Goal: Task Accomplishment & Management: Manage account settings

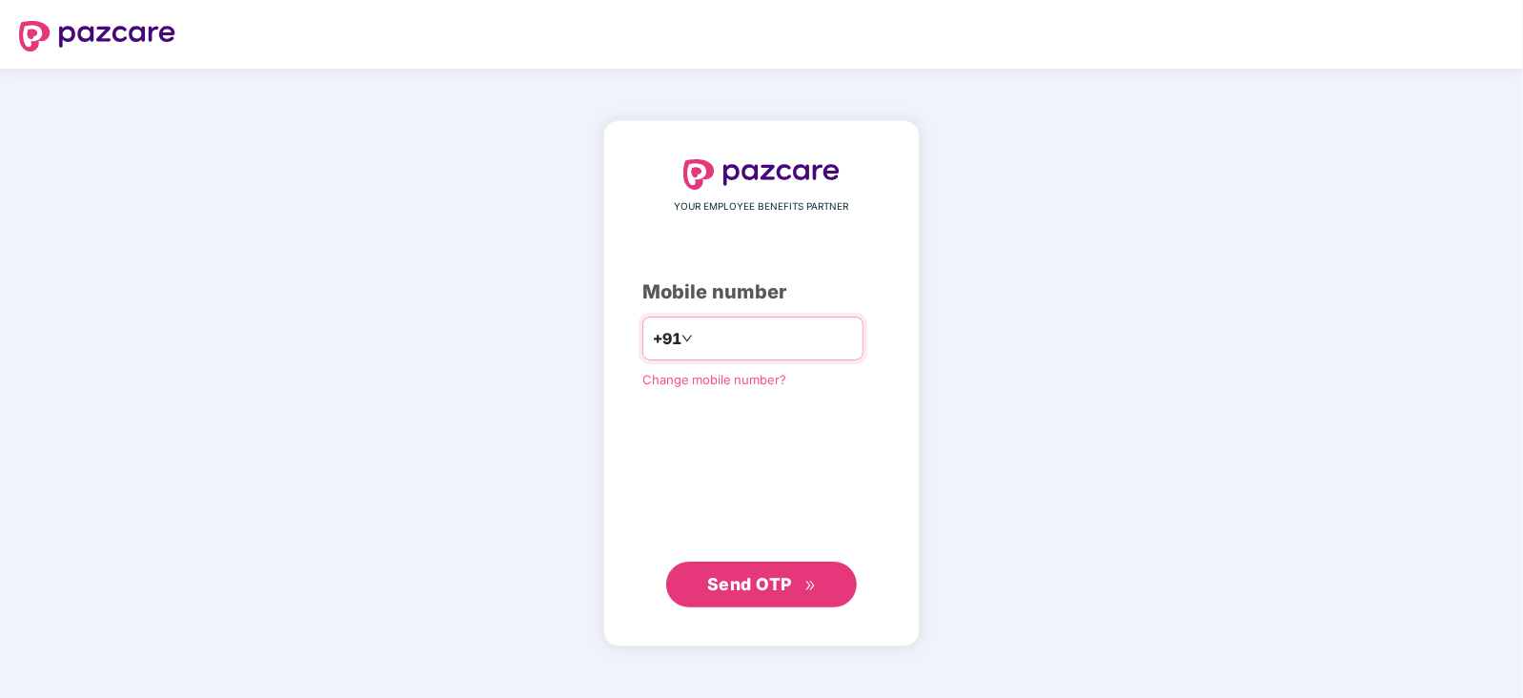
click at [776, 334] on input "number" at bounding box center [775, 338] width 156 height 30
type input "**********"
click at [762, 588] on span "Send OTP" at bounding box center [749, 584] width 85 height 20
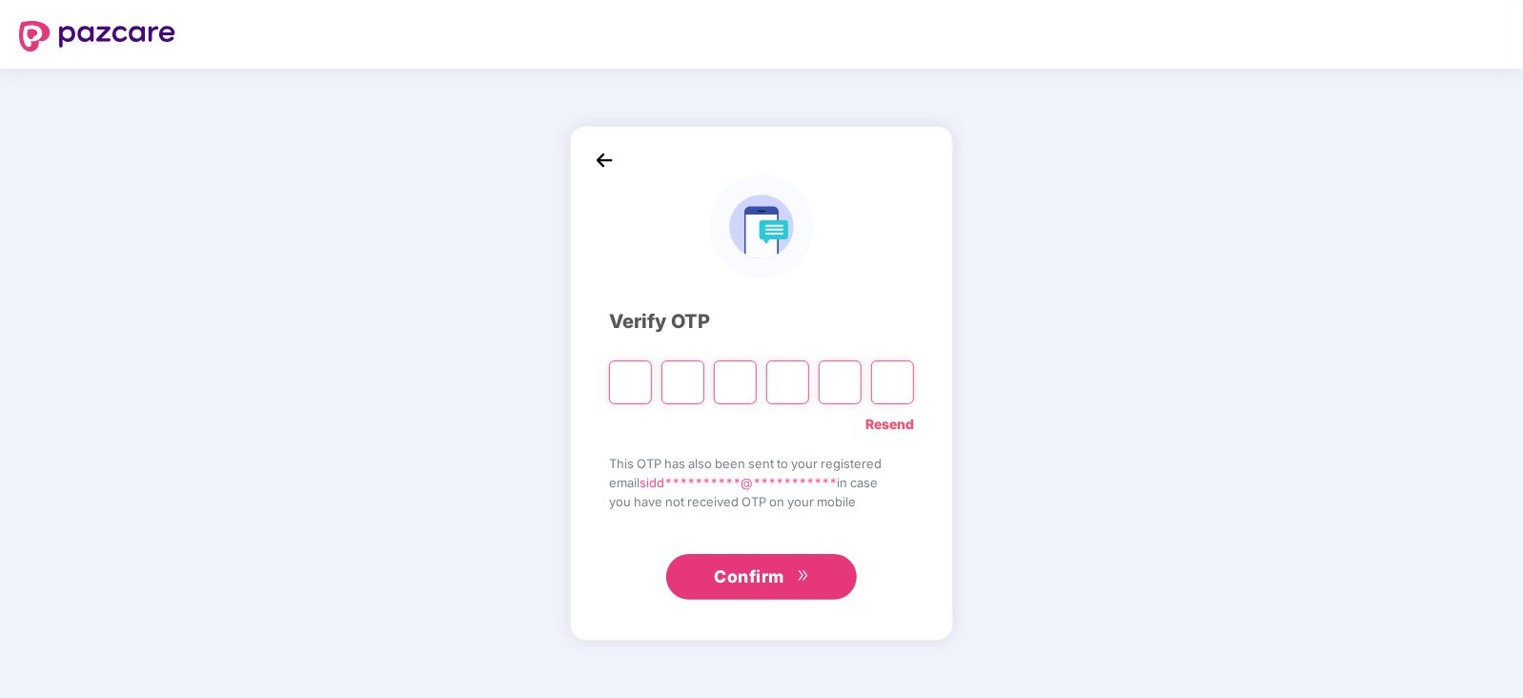
type input "*"
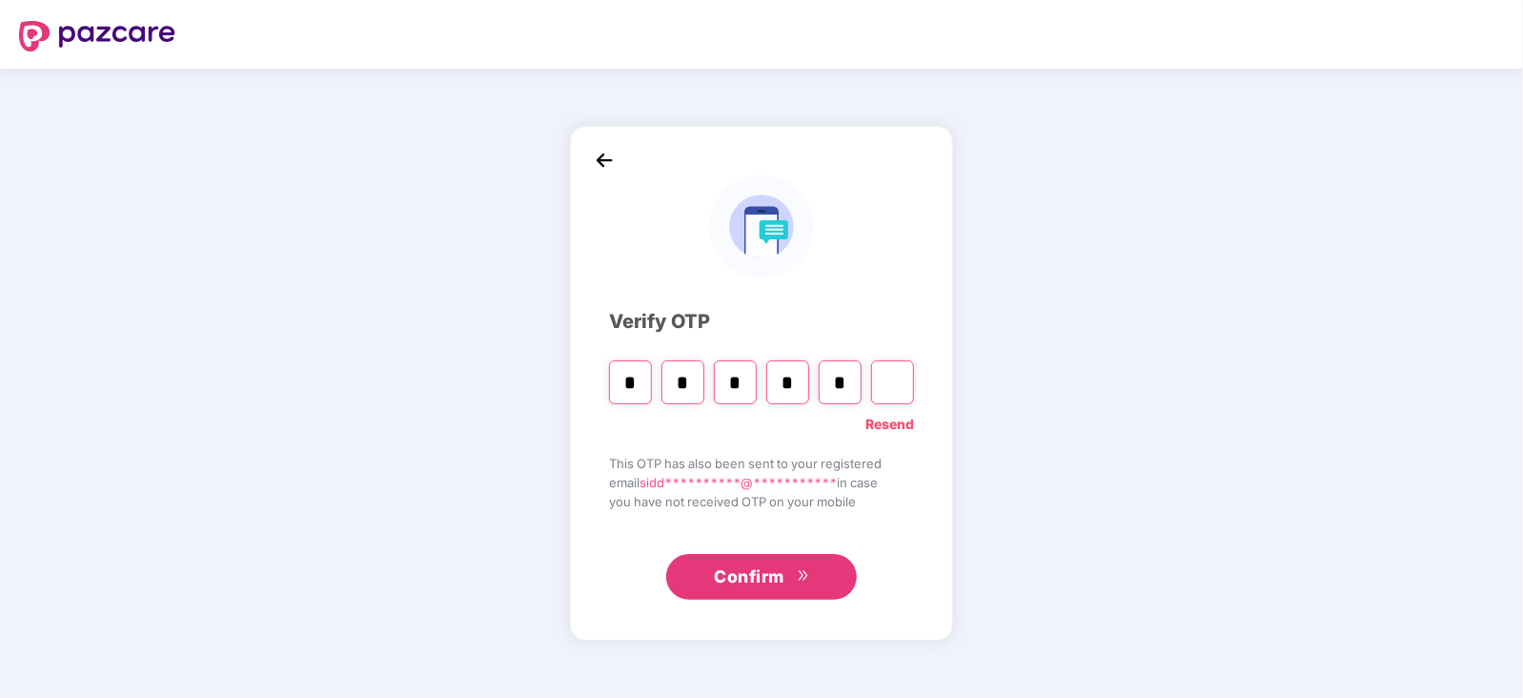
type input "*"
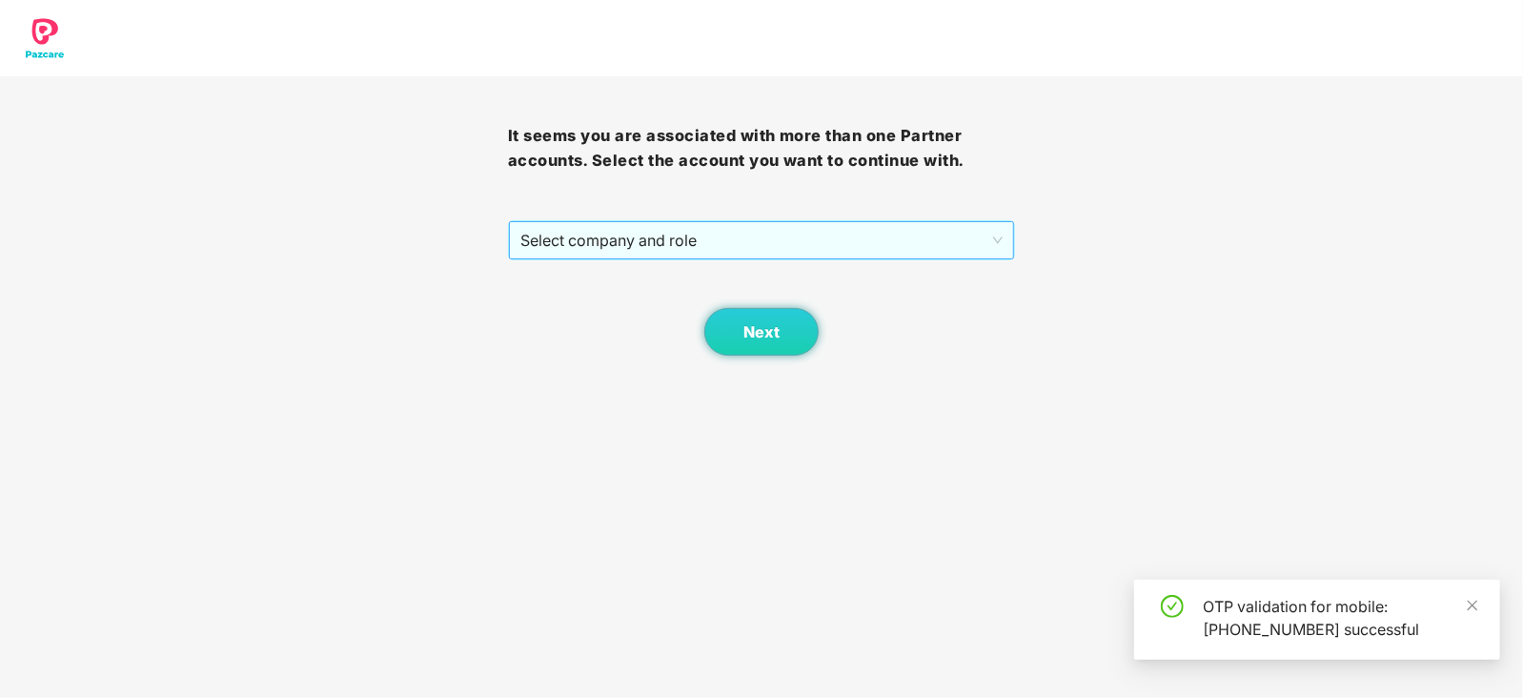
click at [643, 240] on span "Select company and role" at bounding box center [761, 240] width 483 height 36
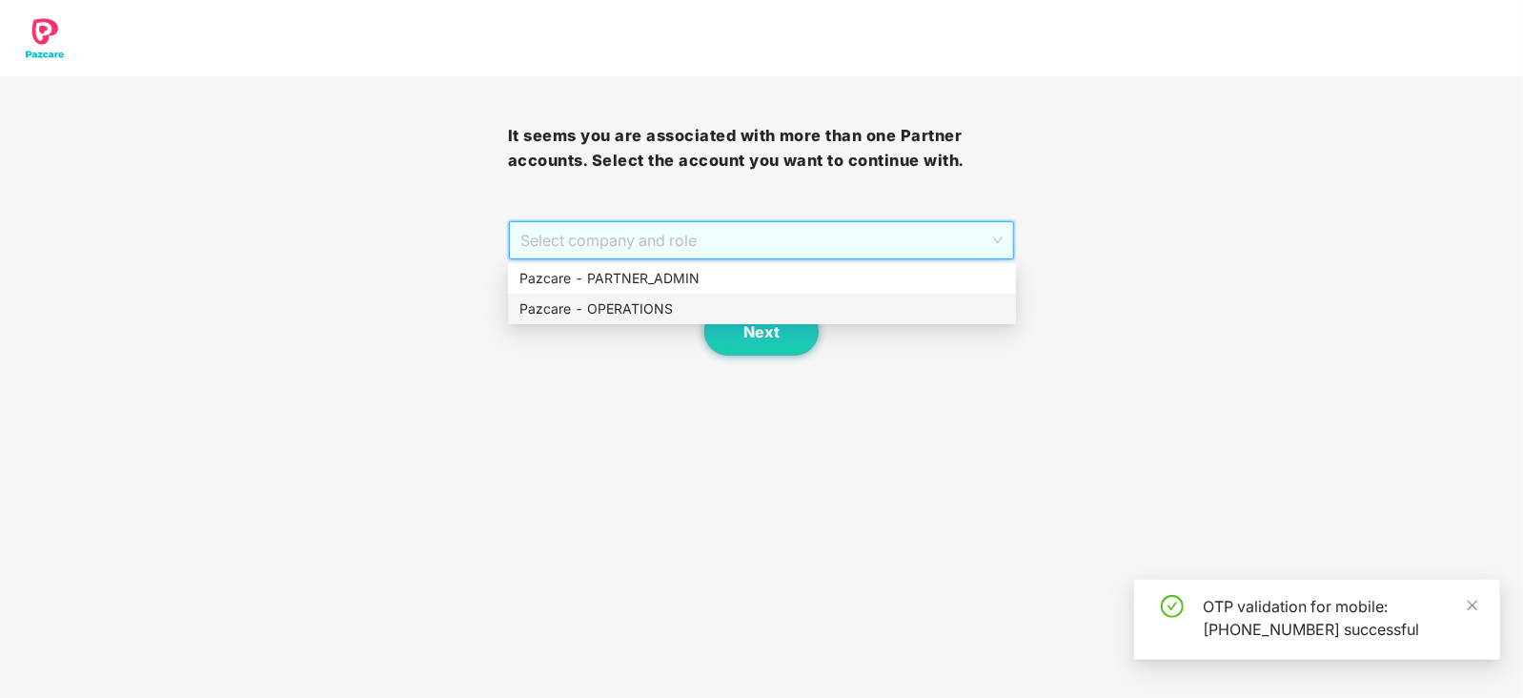
click at [635, 307] on div "Pazcare - OPERATIONS" at bounding box center [761, 308] width 485 height 21
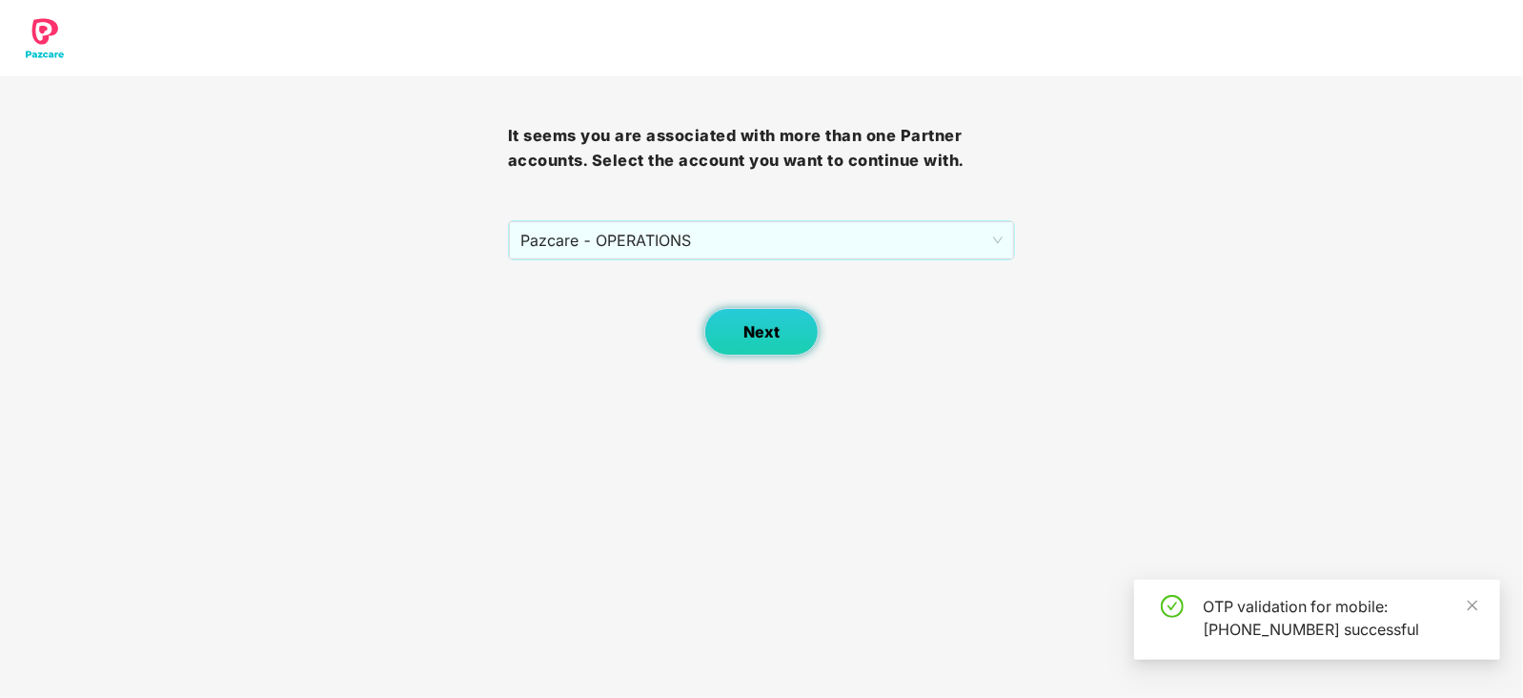
click at [742, 335] on button "Next" at bounding box center [761, 332] width 114 height 48
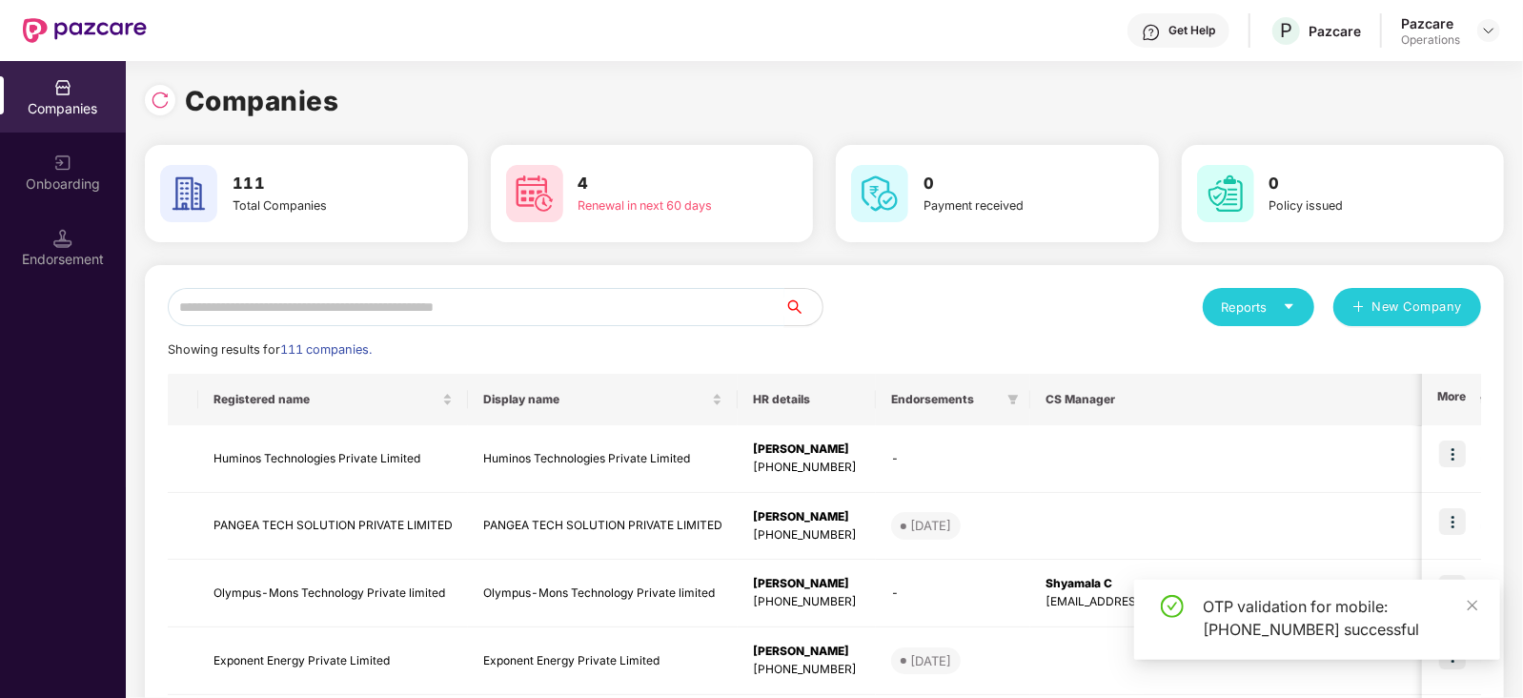
click at [546, 312] on input "text" at bounding box center [476, 307] width 617 height 38
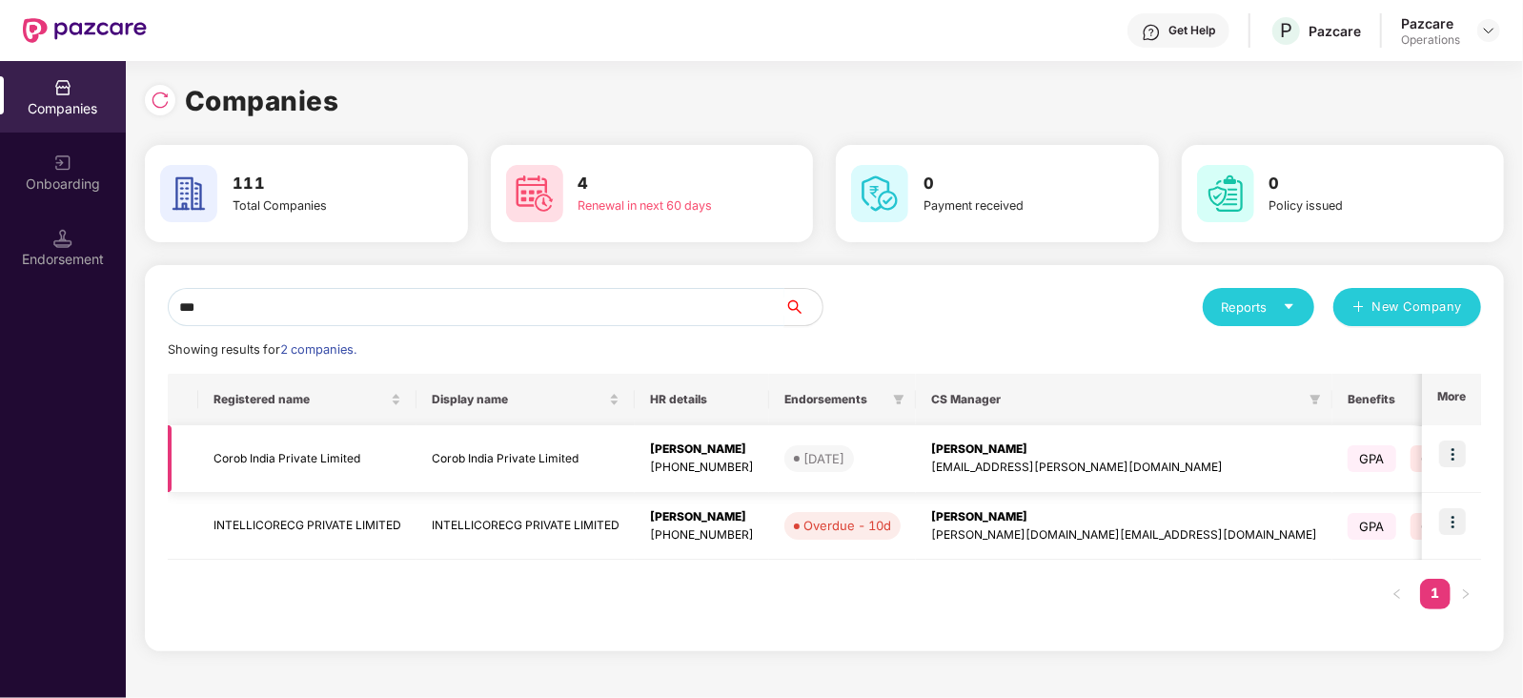
type input "***"
click at [355, 458] on td "Corob India Private Limited" at bounding box center [307, 459] width 218 height 68
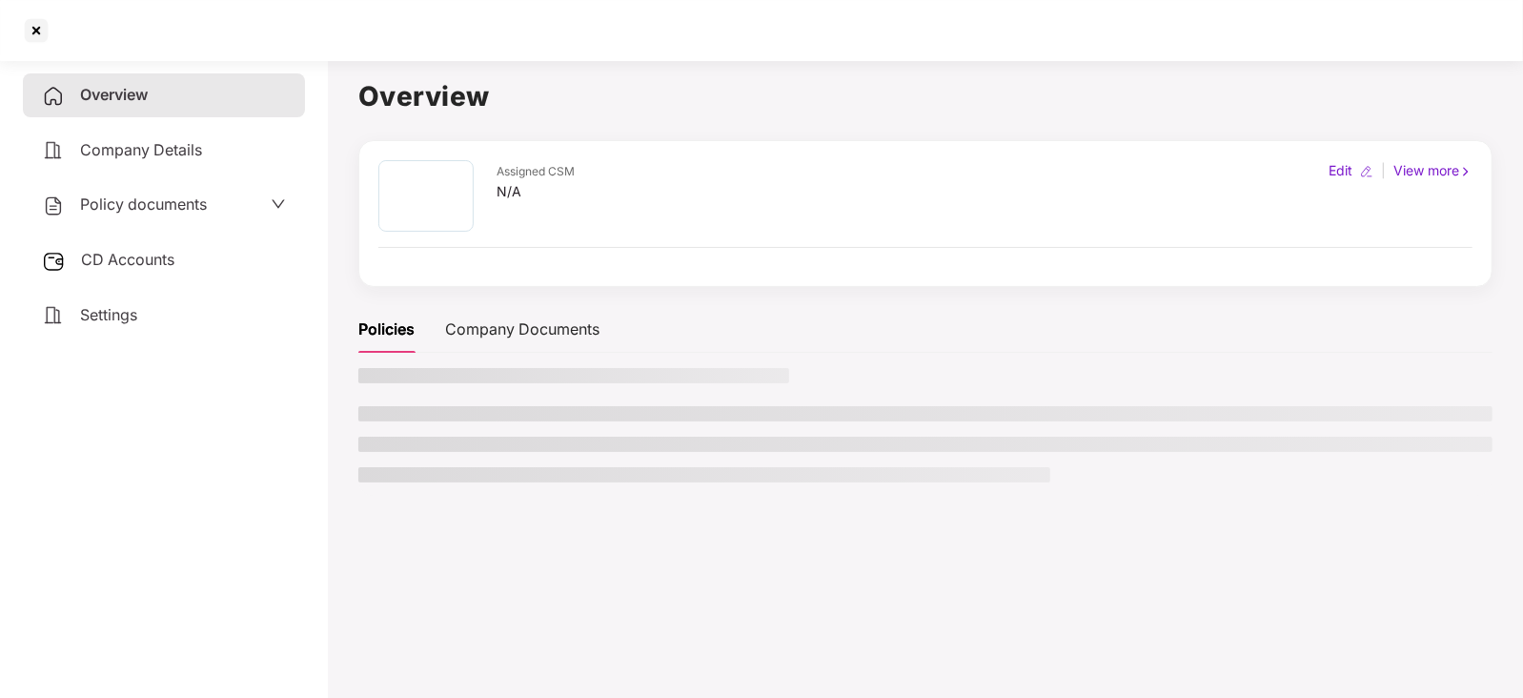
click at [84, 266] on span "CD Accounts" at bounding box center [127, 259] width 93 height 19
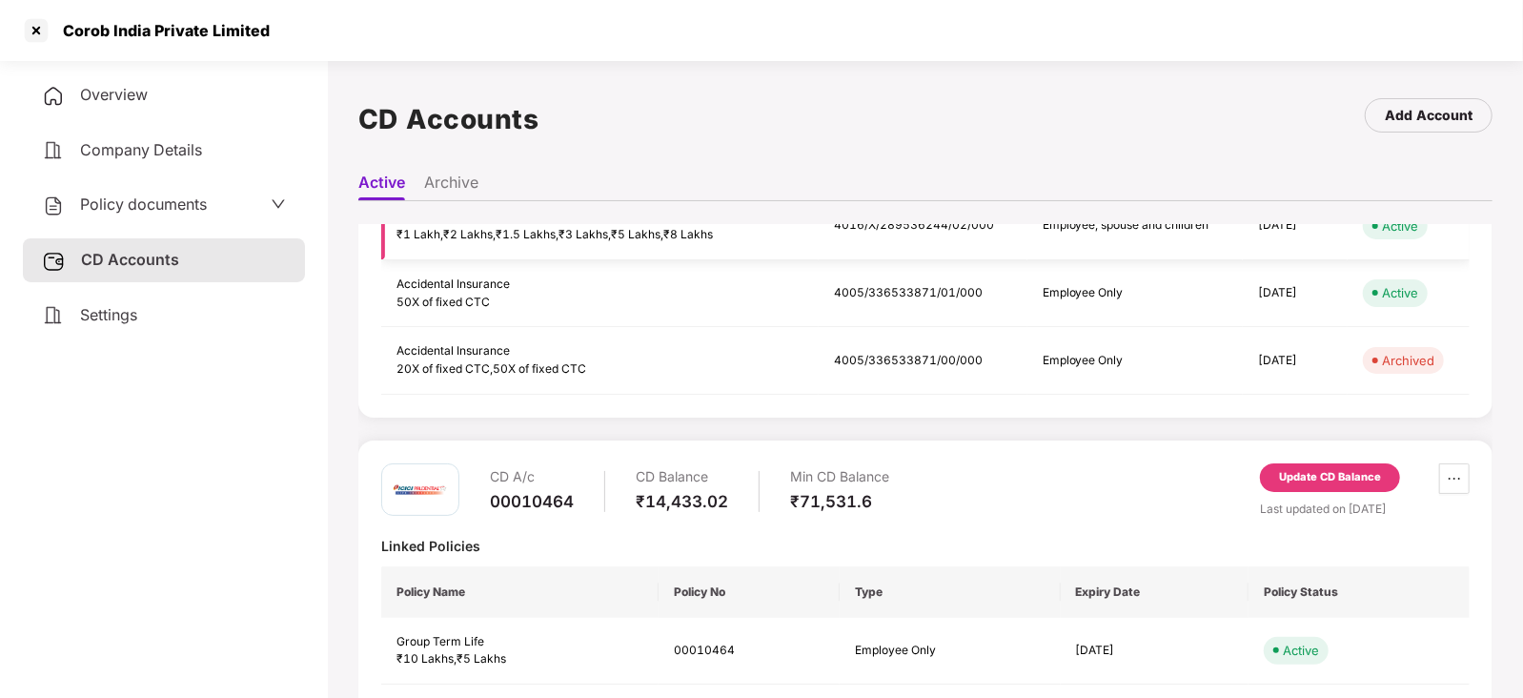
scroll to position [503, 0]
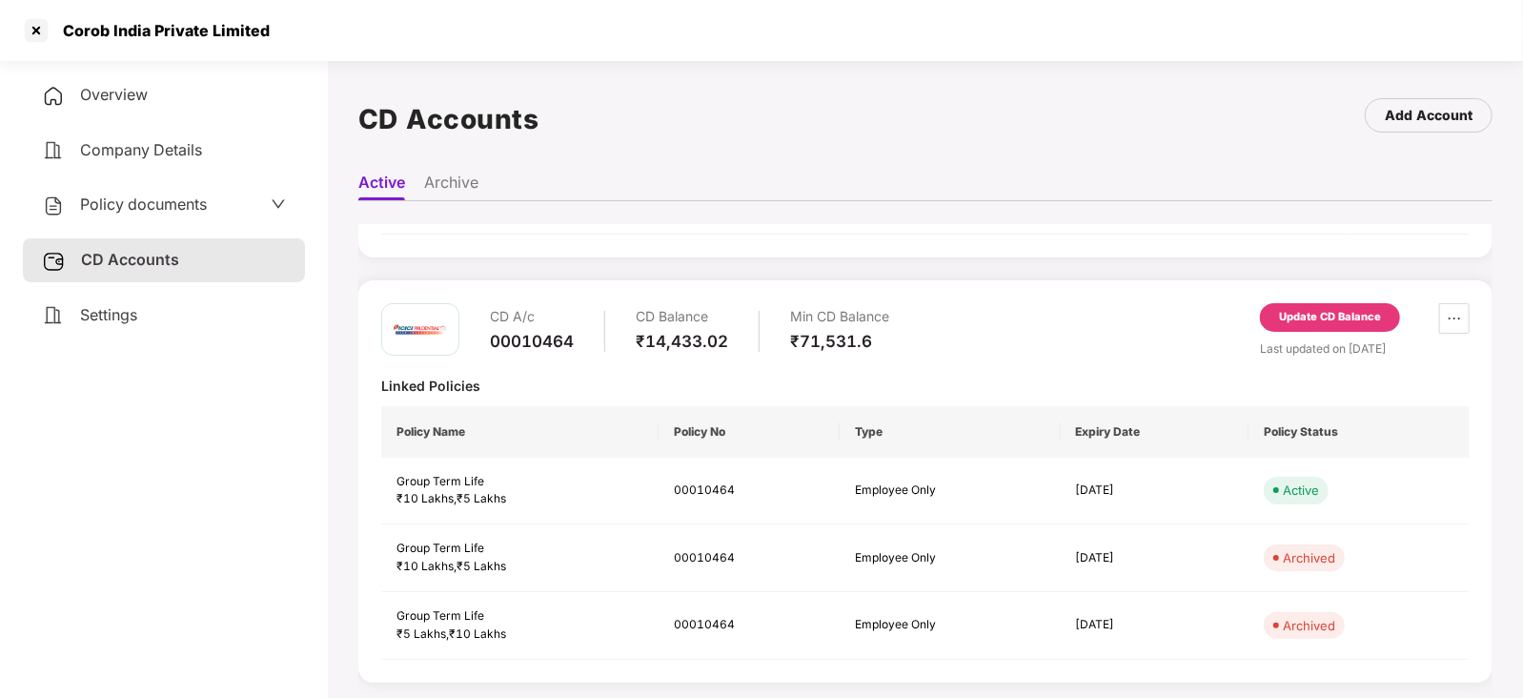
click at [1347, 315] on div "Update CD Balance" at bounding box center [1330, 317] width 102 height 17
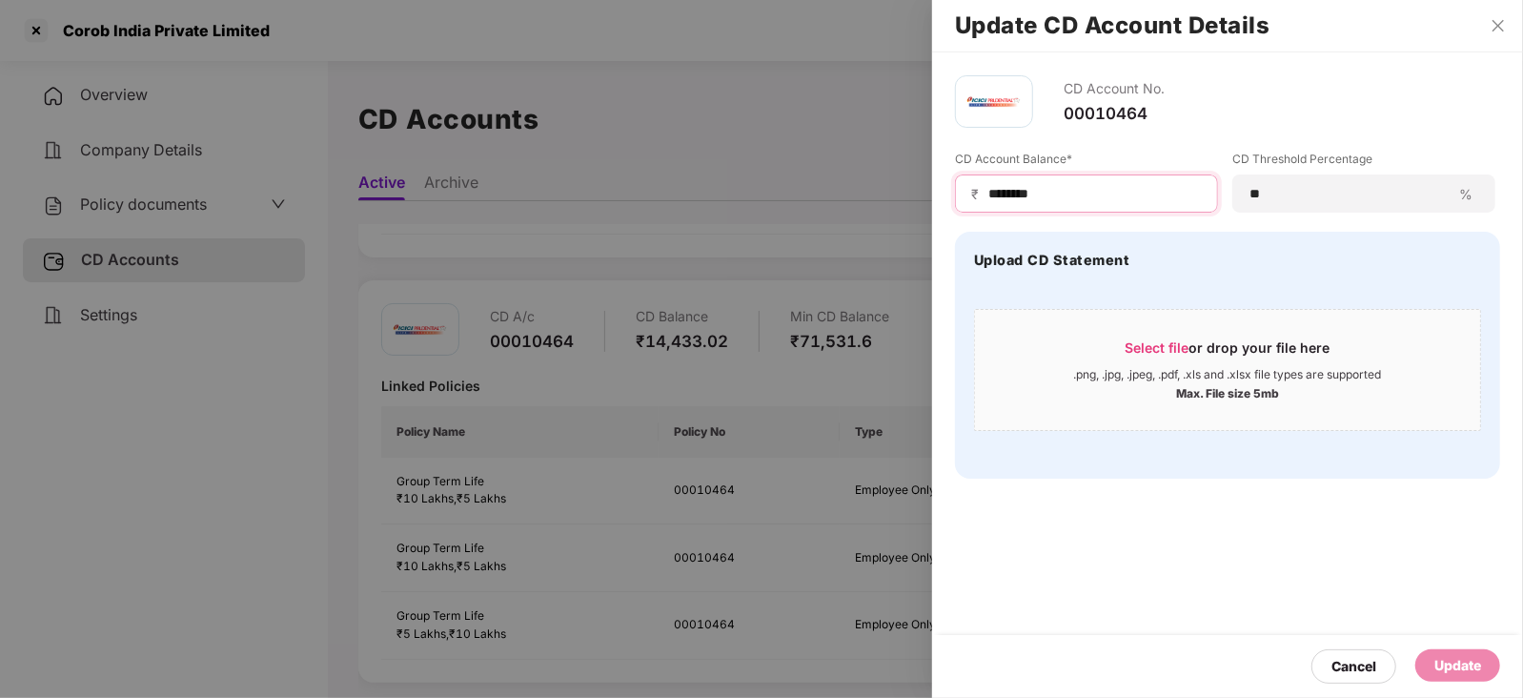
drag, startPoint x: 1051, startPoint y: 185, endPoint x: 965, endPoint y: 186, distance: 86.7
click at [965, 186] on div "₹ ********" at bounding box center [1086, 193] width 263 height 38
paste input
type input "*******"
click at [1459, 664] on div "Update" at bounding box center [1457, 665] width 47 height 21
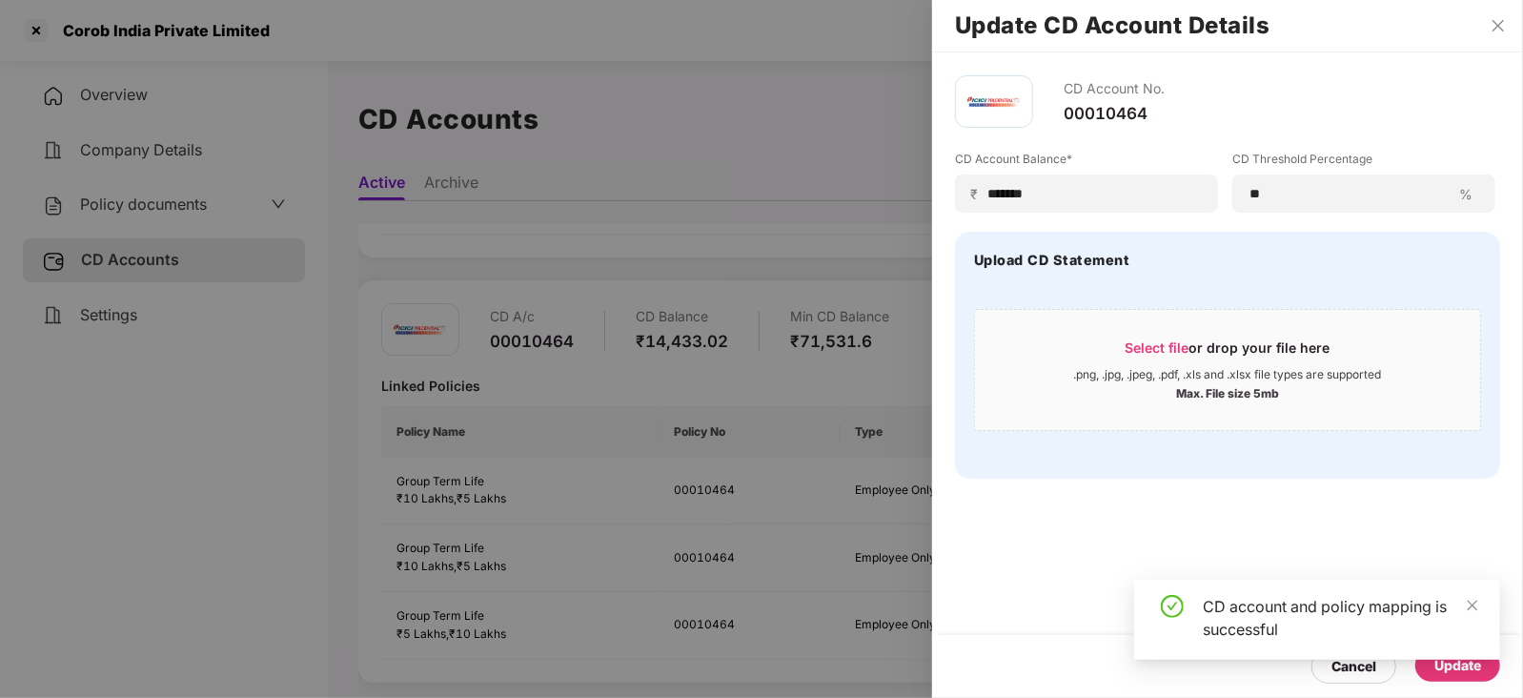
click at [175, 188] on div at bounding box center [761, 349] width 1523 height 698
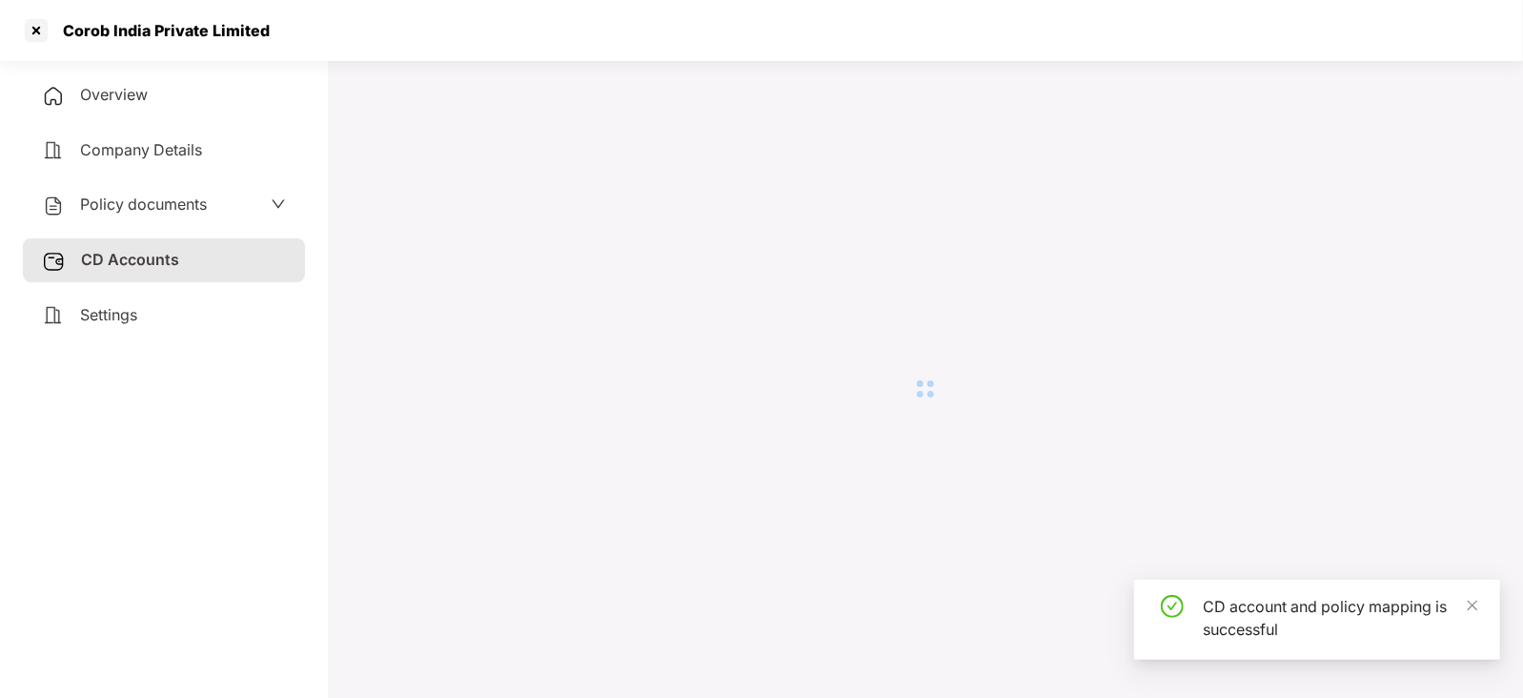
click at [173, 197] on span "Policy documents" at bounding box center [143, 203] width 127 height 19
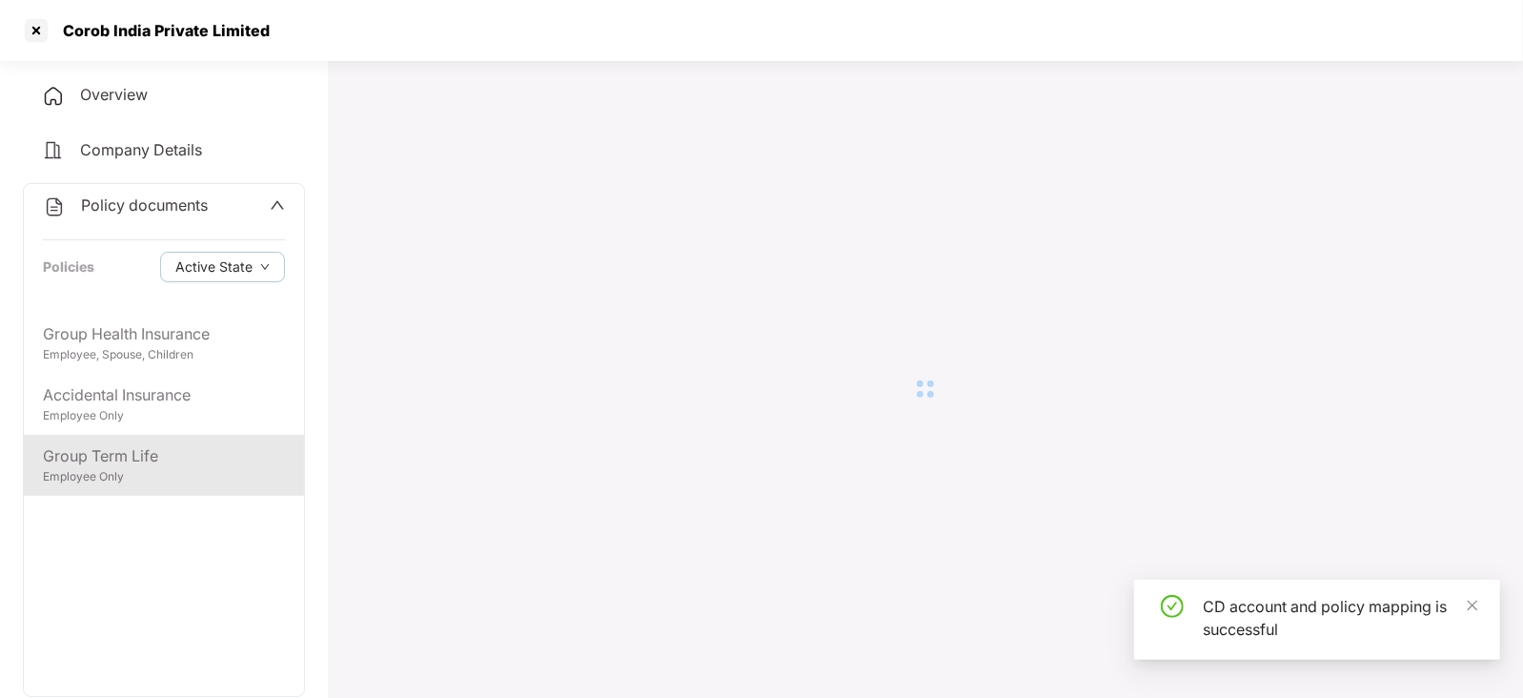
click at [143, 446] on div "Group Term Life" at bounding box center [164, 456] width 242 height 24
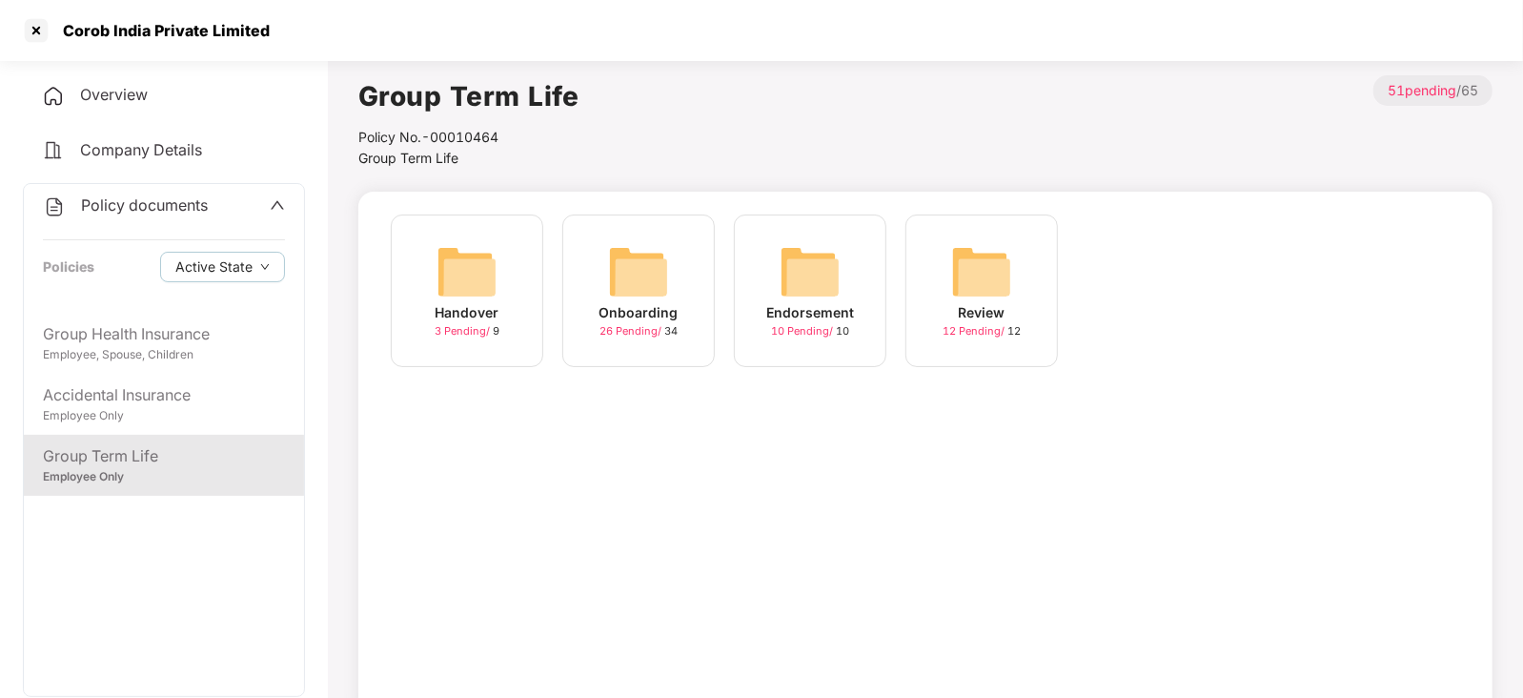
click at [791, 271] on img at bounding box center [810, 271] width 61 height 61
click at [966, 282] on img at bounding box center [981, 271] width 61 height 61
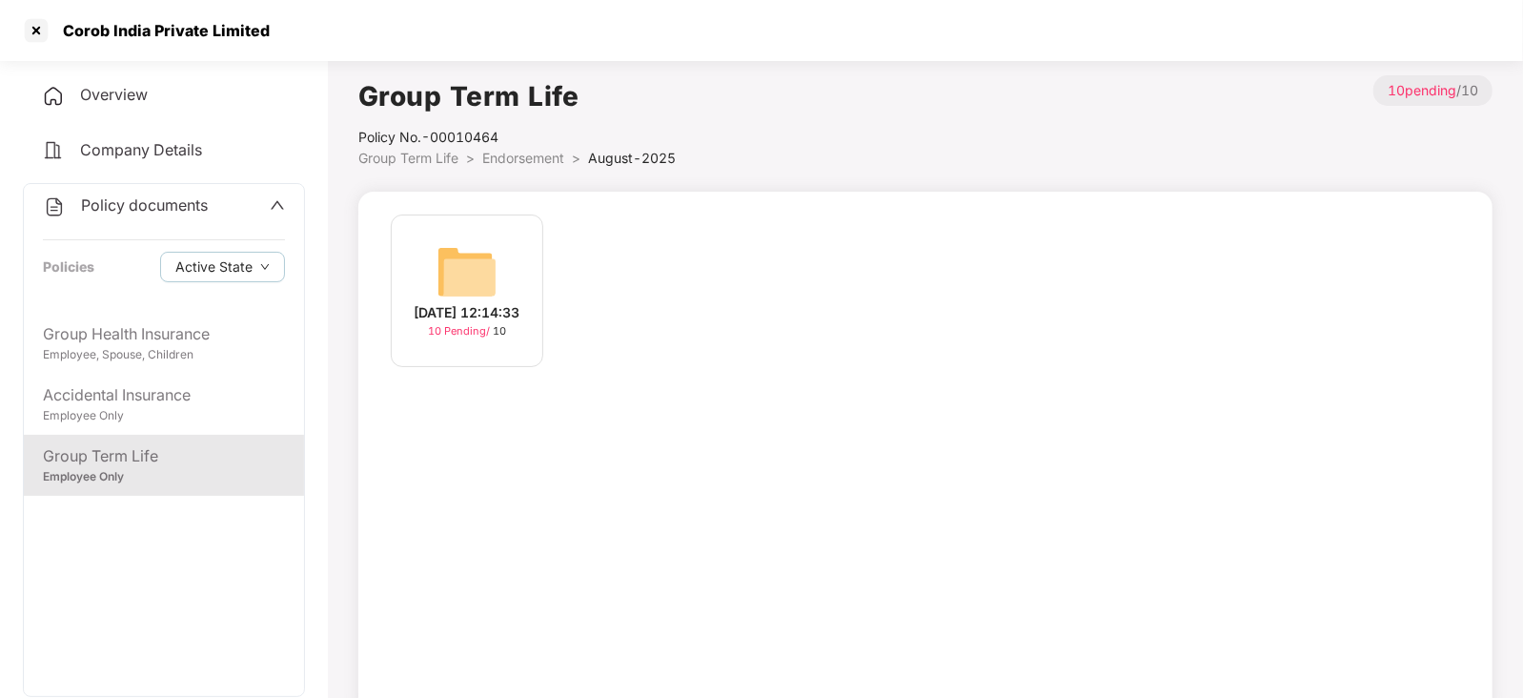
click at [455, 278] on img at bounding box center [467, 271] width 61 height 61
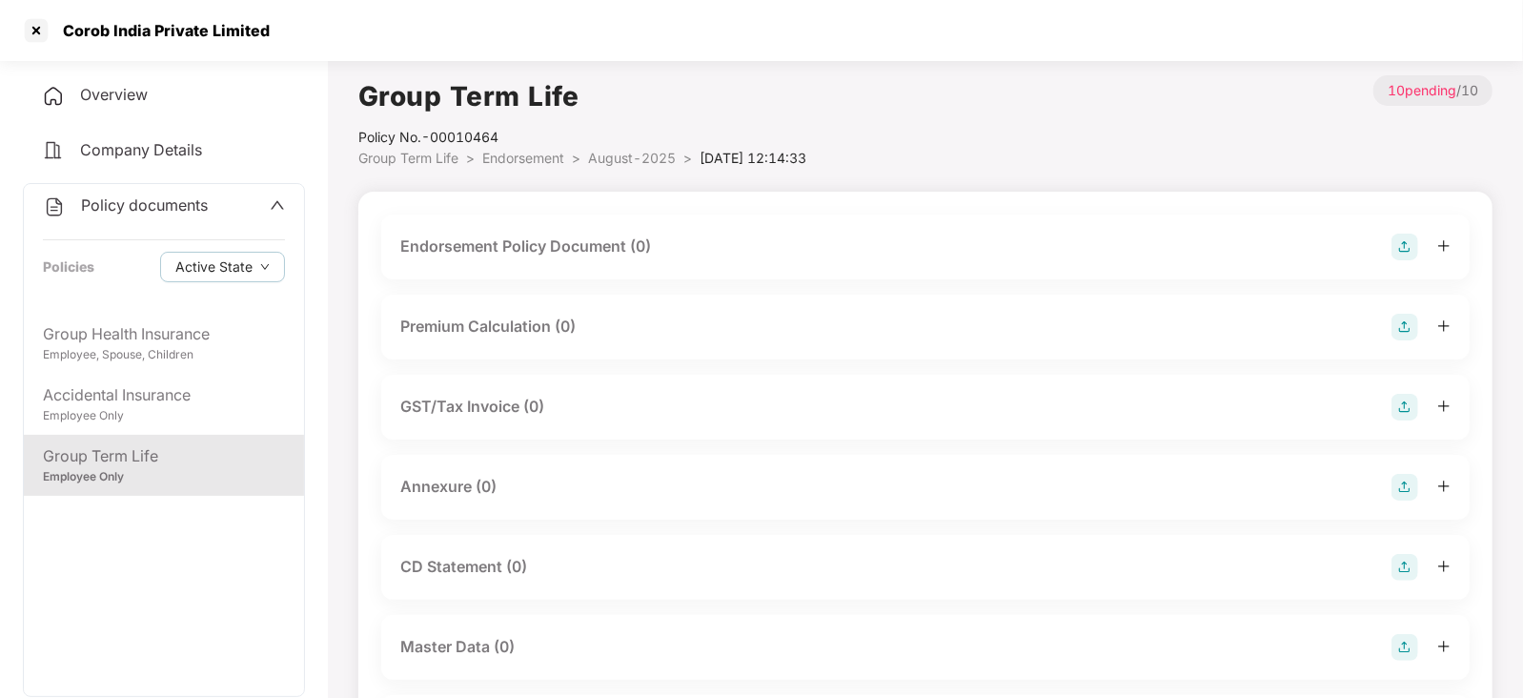
click at [1399, 248] on img at bounding box center [1405, 247] width 27 height 27
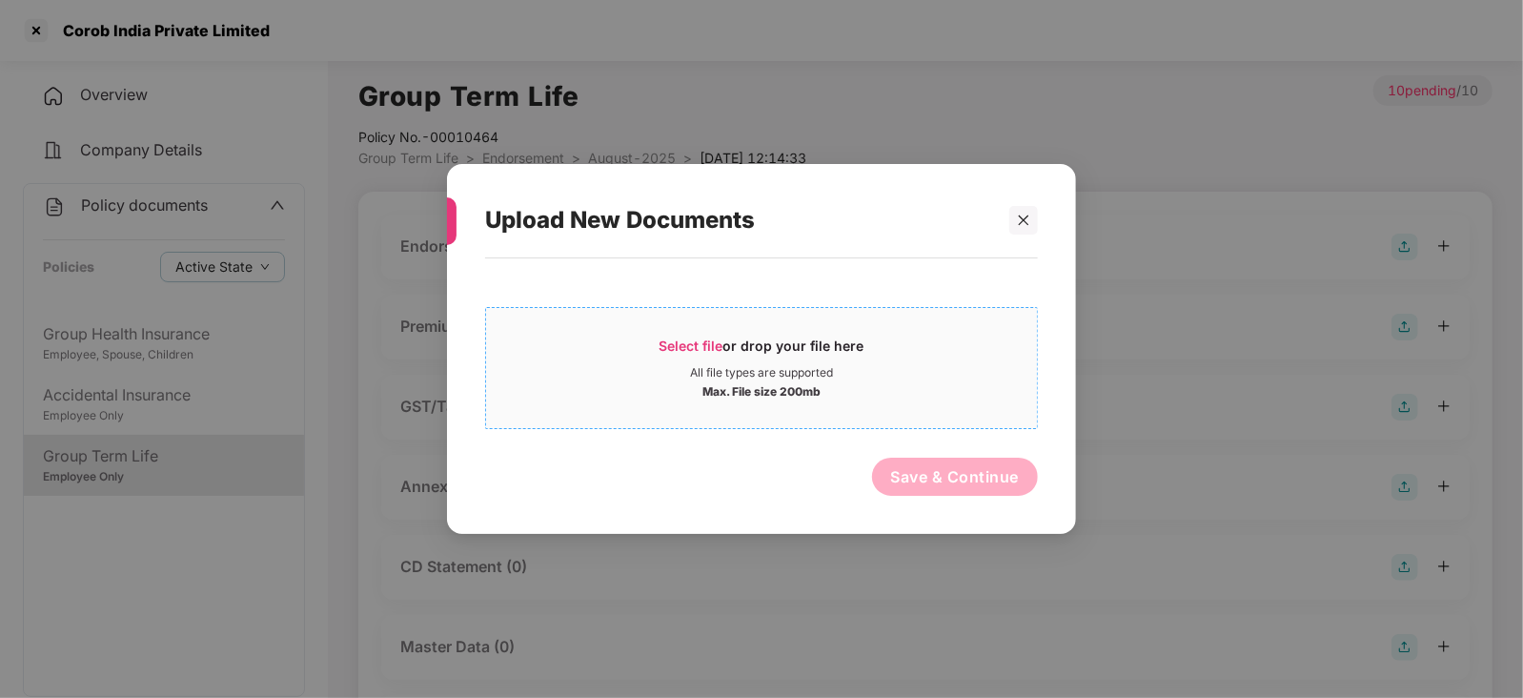
click at [713, 350] on span "Select file" at bounding box center [692, 345] width 64 height 16
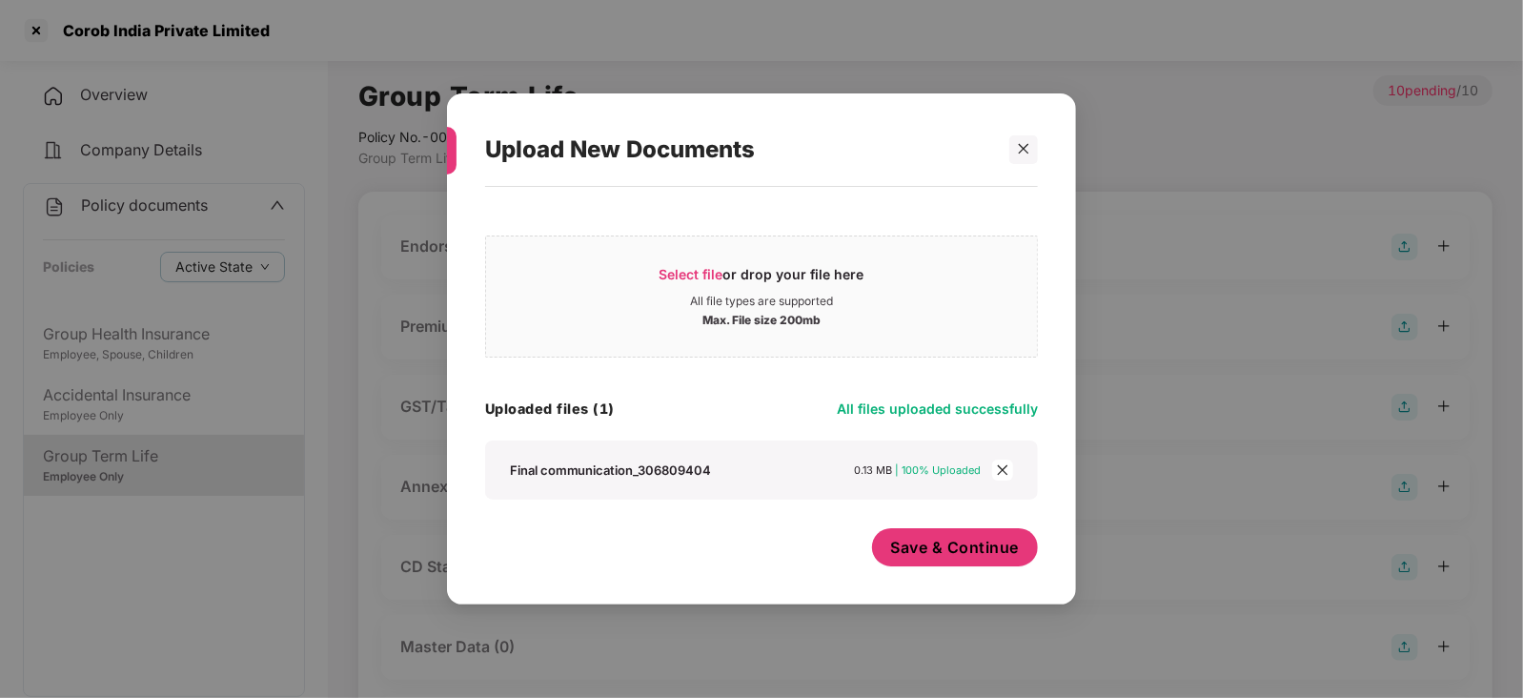
click at [925, 534] on button "Save & Continue" at bounding box center [955, 547] width 167 height 38
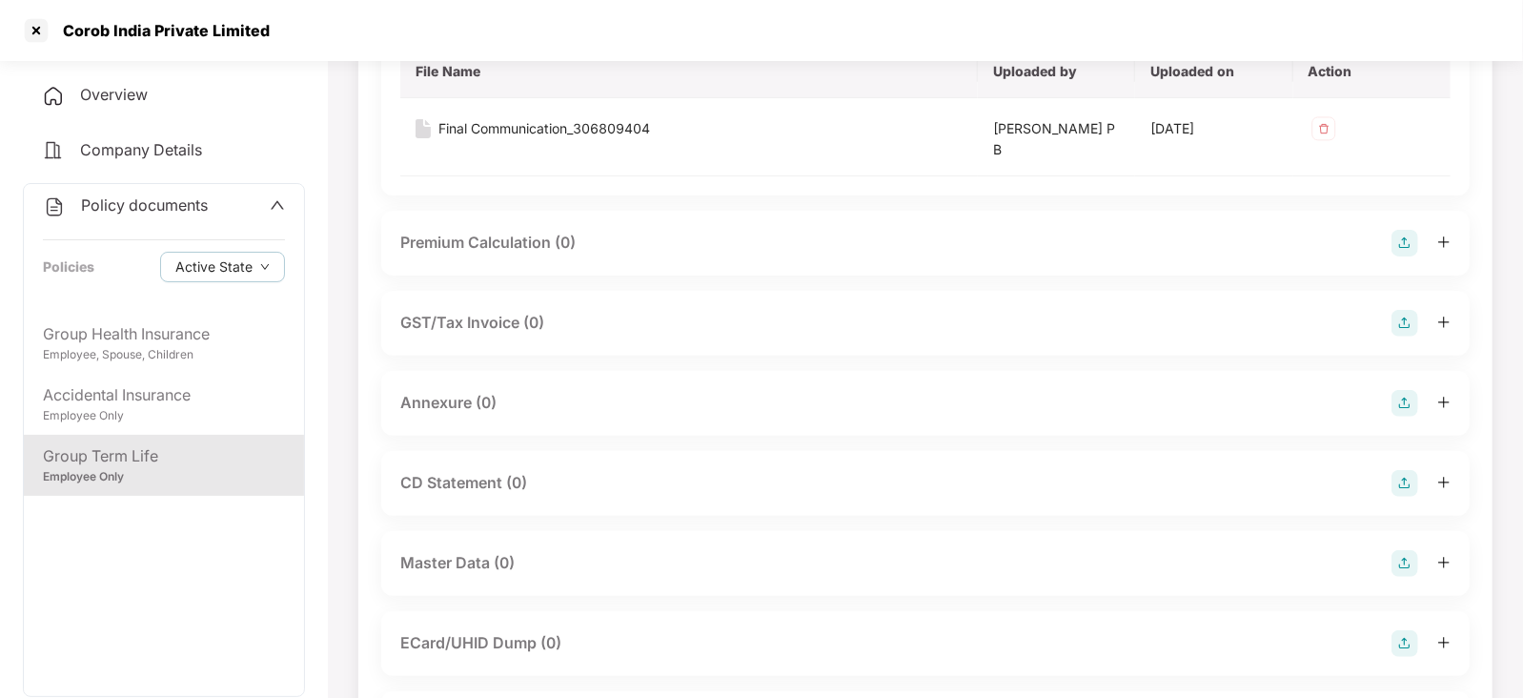
scroll to position [0, 0]
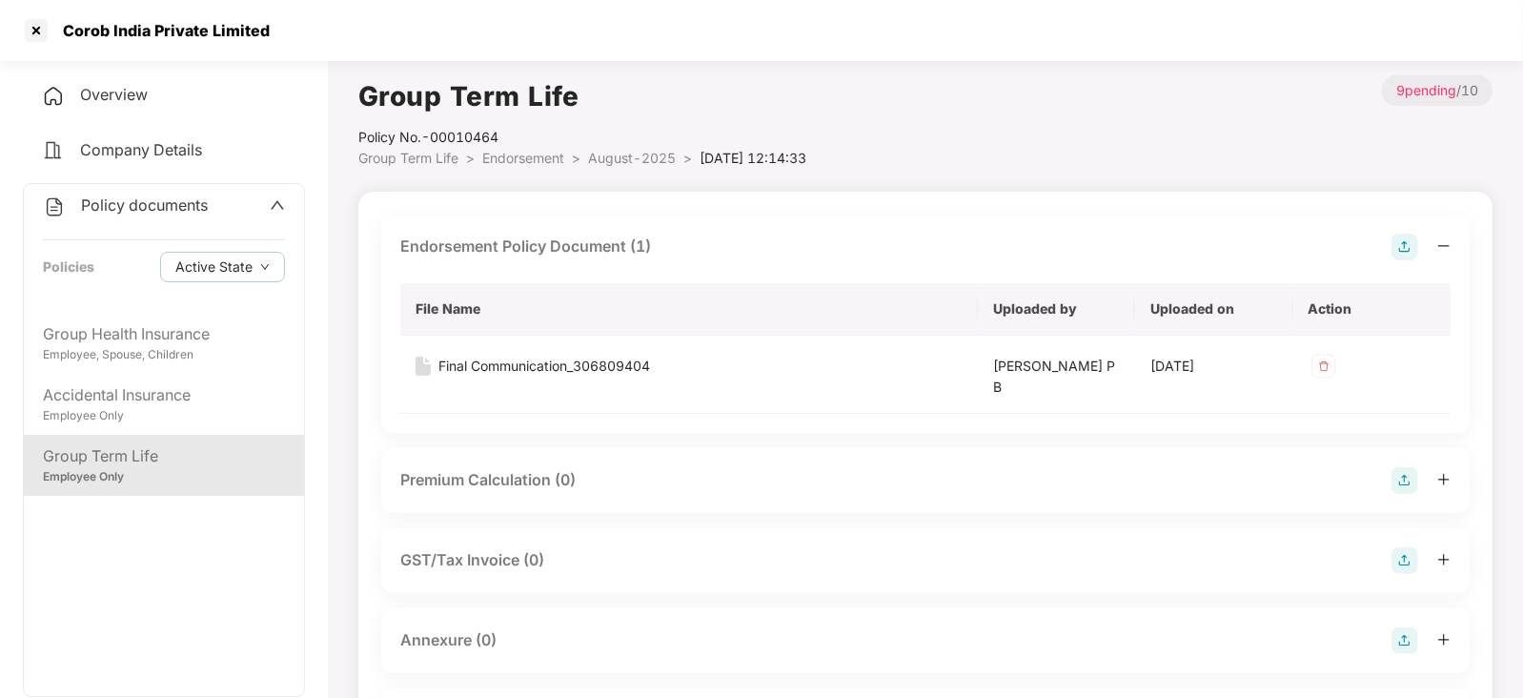
click at [1398, 245] on img at bounding box center [1405, 247] width 27 height 27
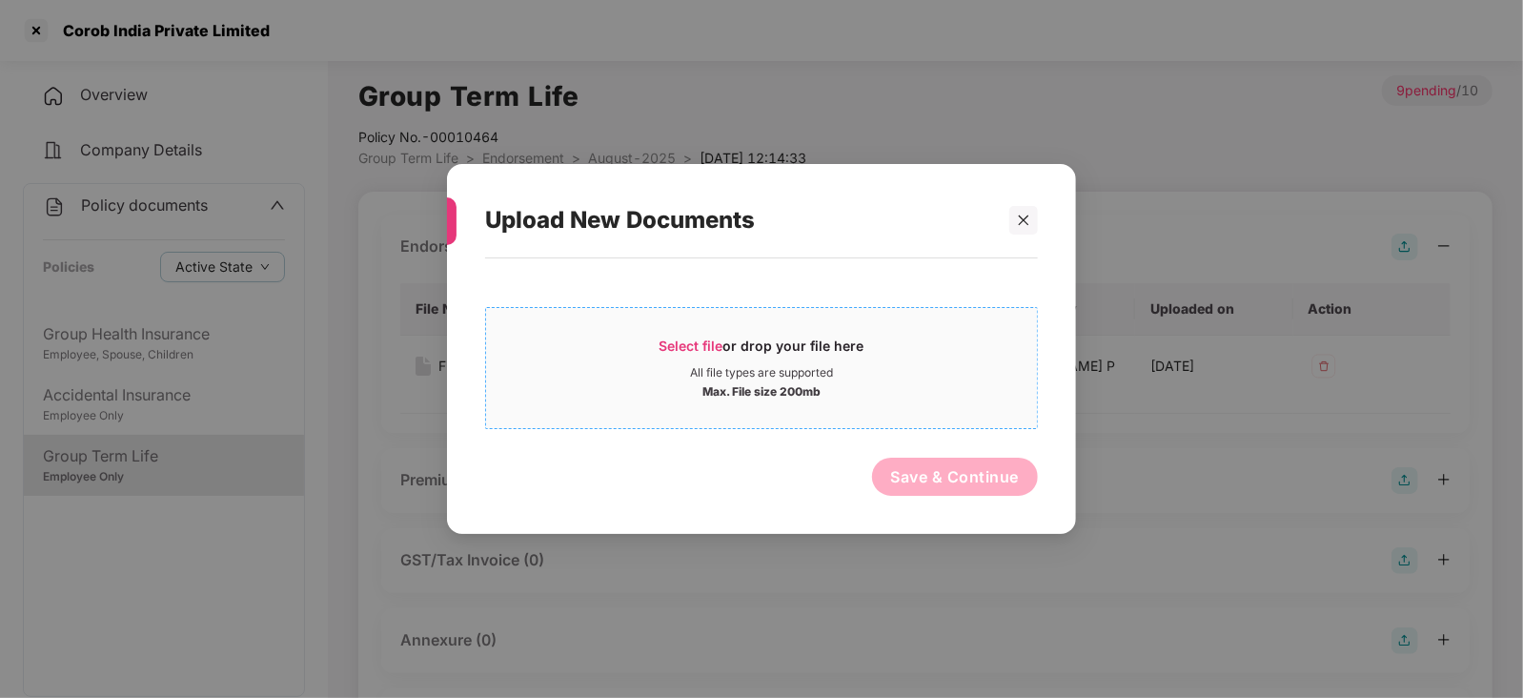
click at [664, 339] on span "Select file" at bounding box center [692, 345] width 64 height 16
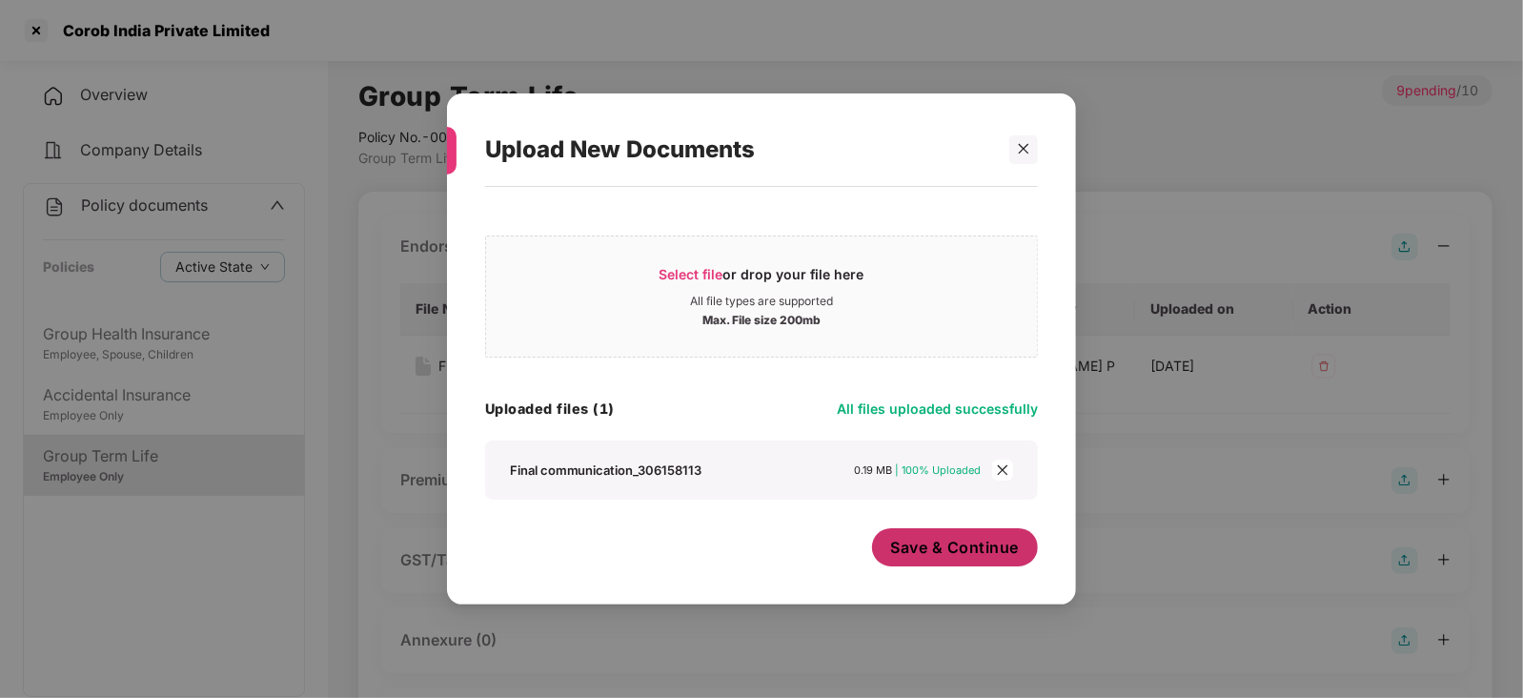
click at [924, 554] on span "Save & Continue" at bounding box center [955, 547] width 129 height 21
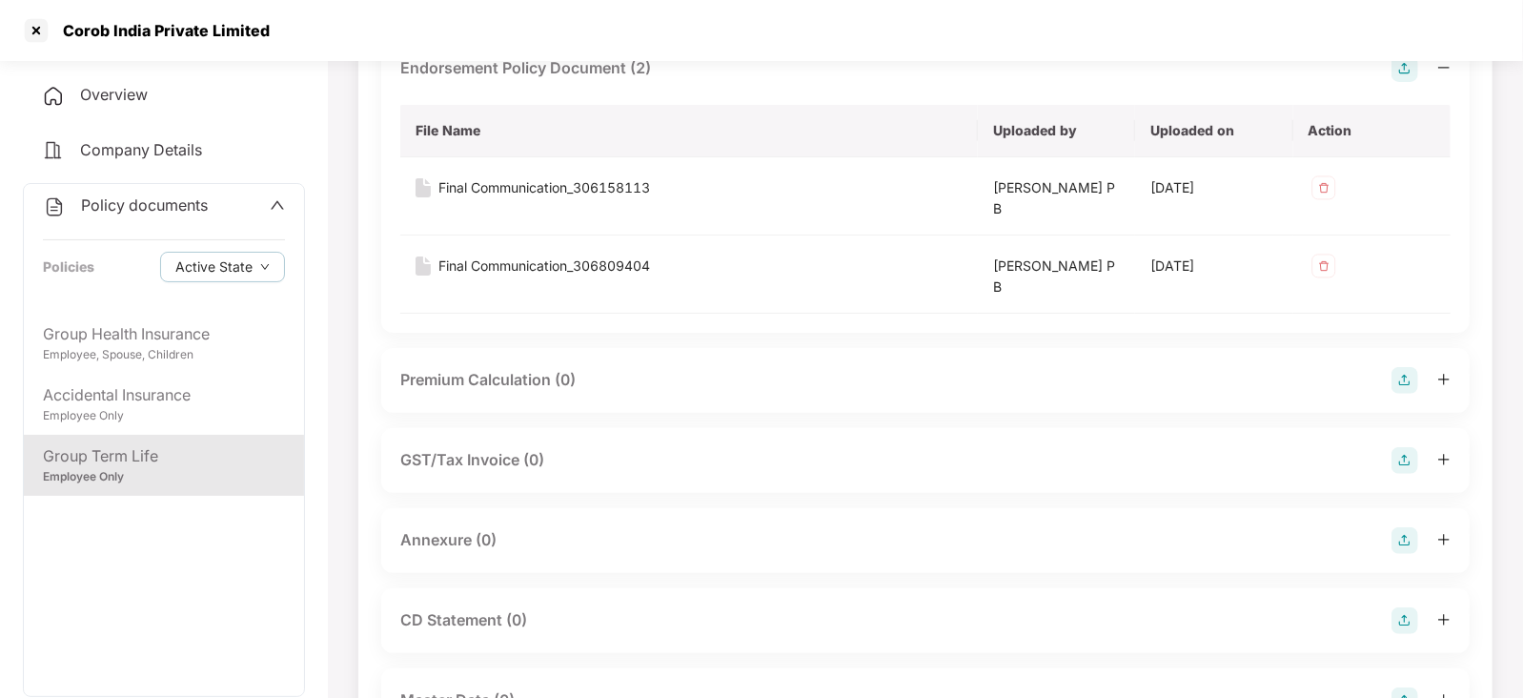
scroll to position [357, 0]
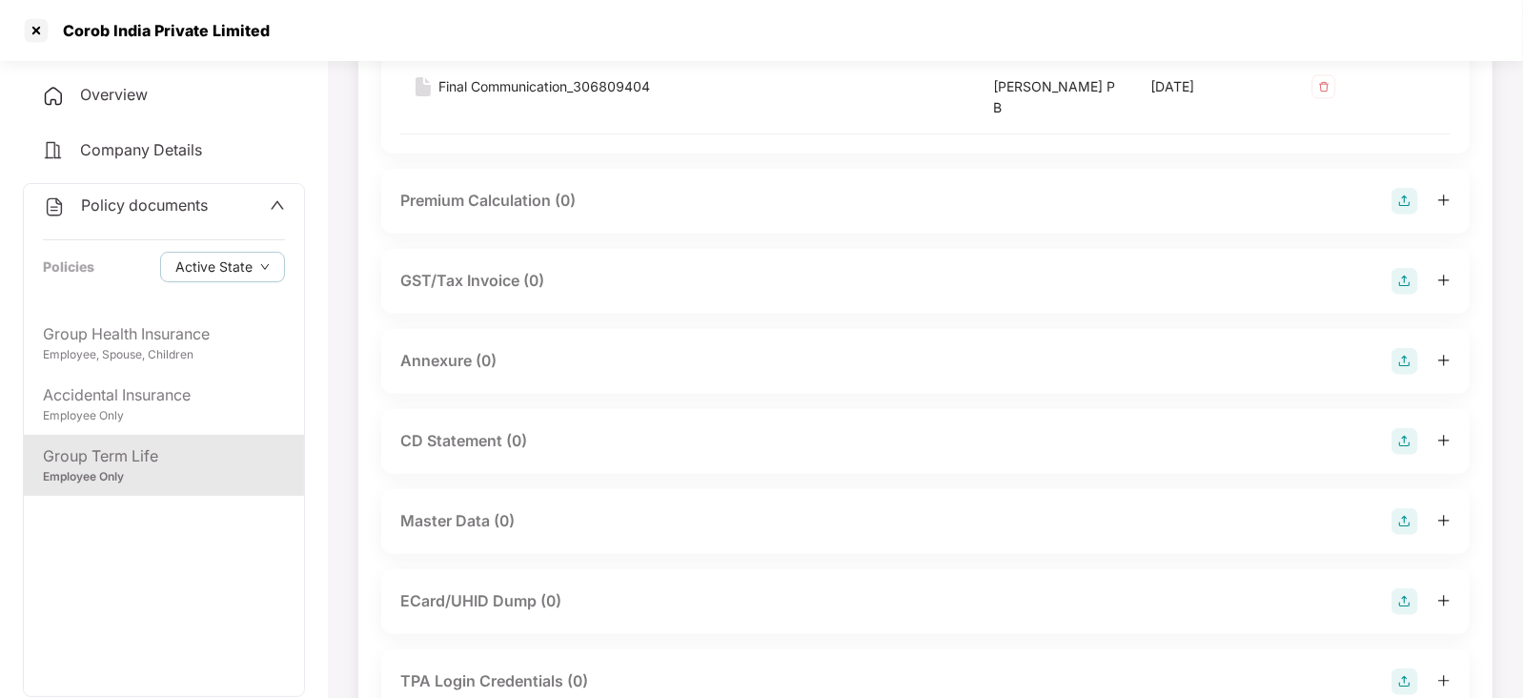
click at [1402, 360] on img at bounding box center [1405, 361] width 27 height 27
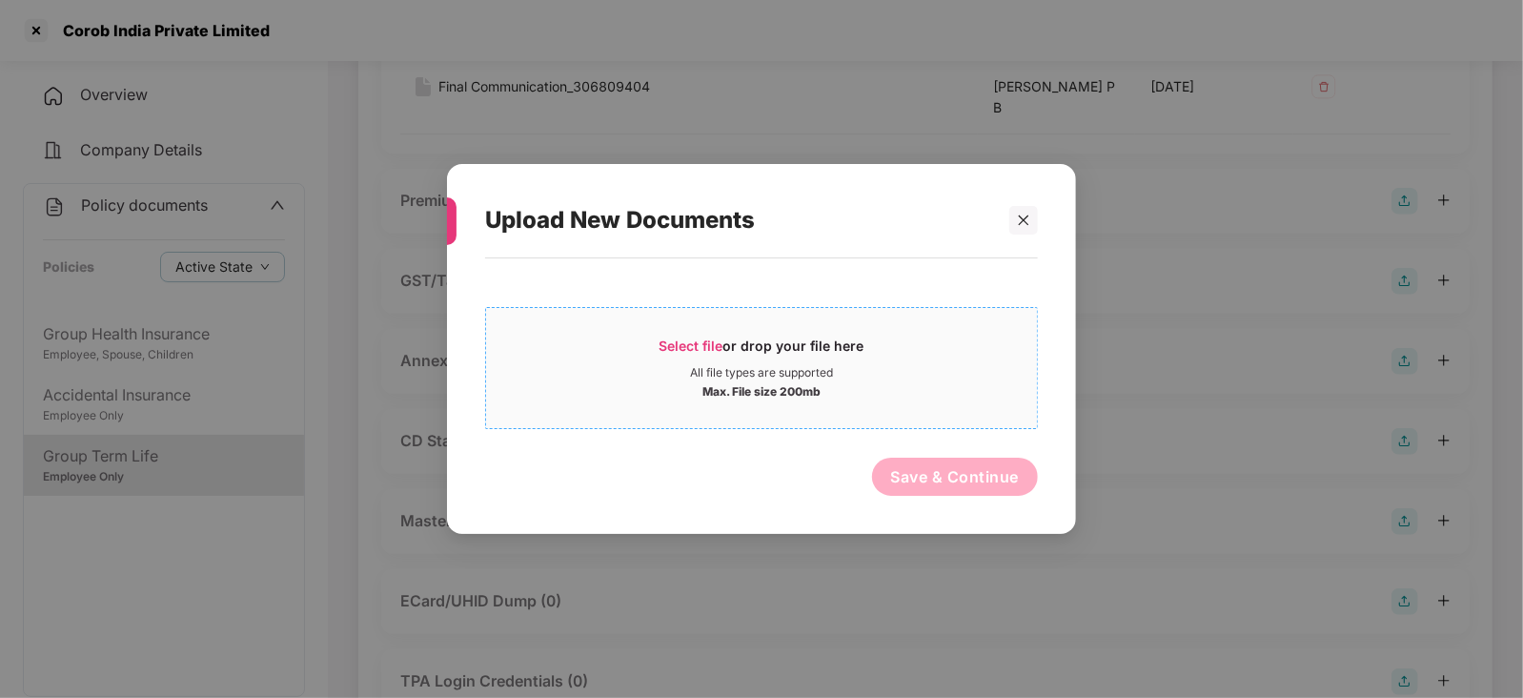
click at [714, 349] on span "Select file" at bounding box center [692, 345] width 64 height 16
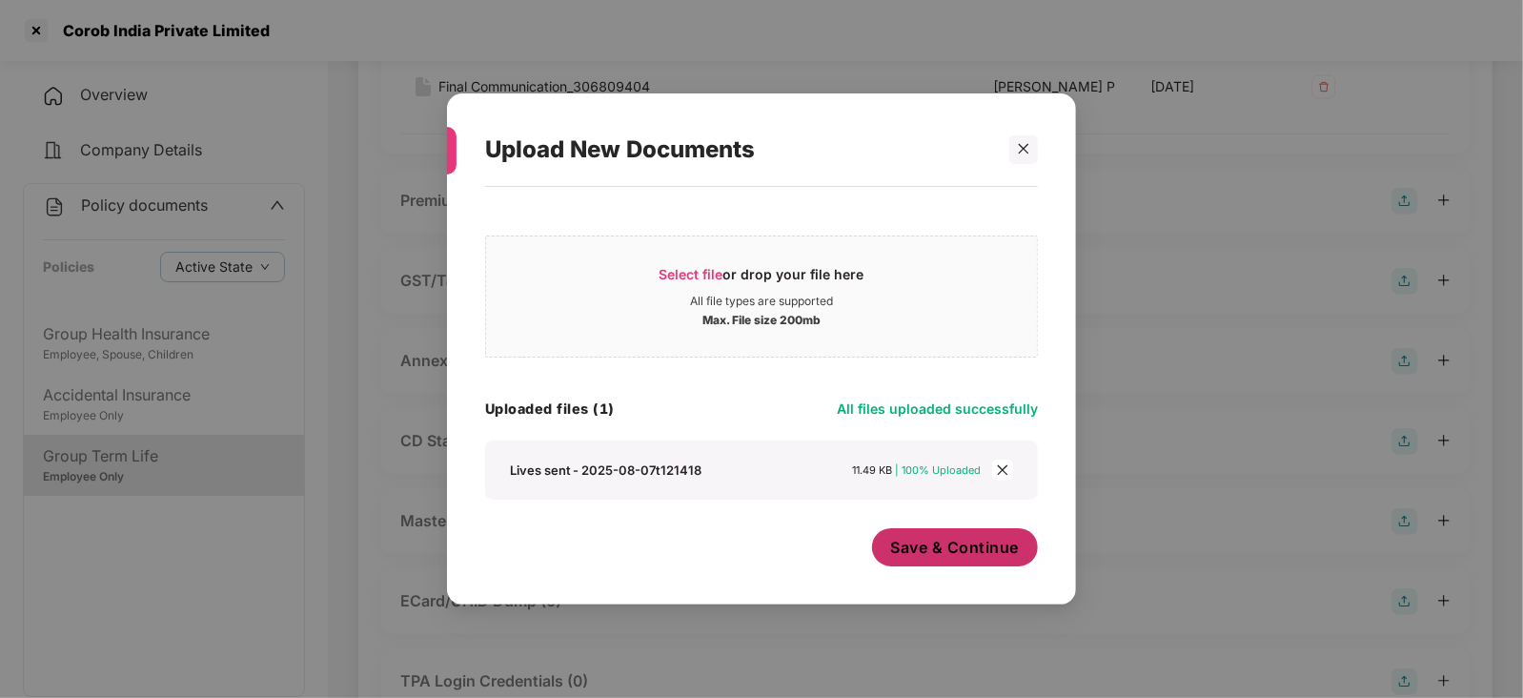
click at [907, 545] on span "Save & Continue" at bounding box center [955, 547] width 129 height 21
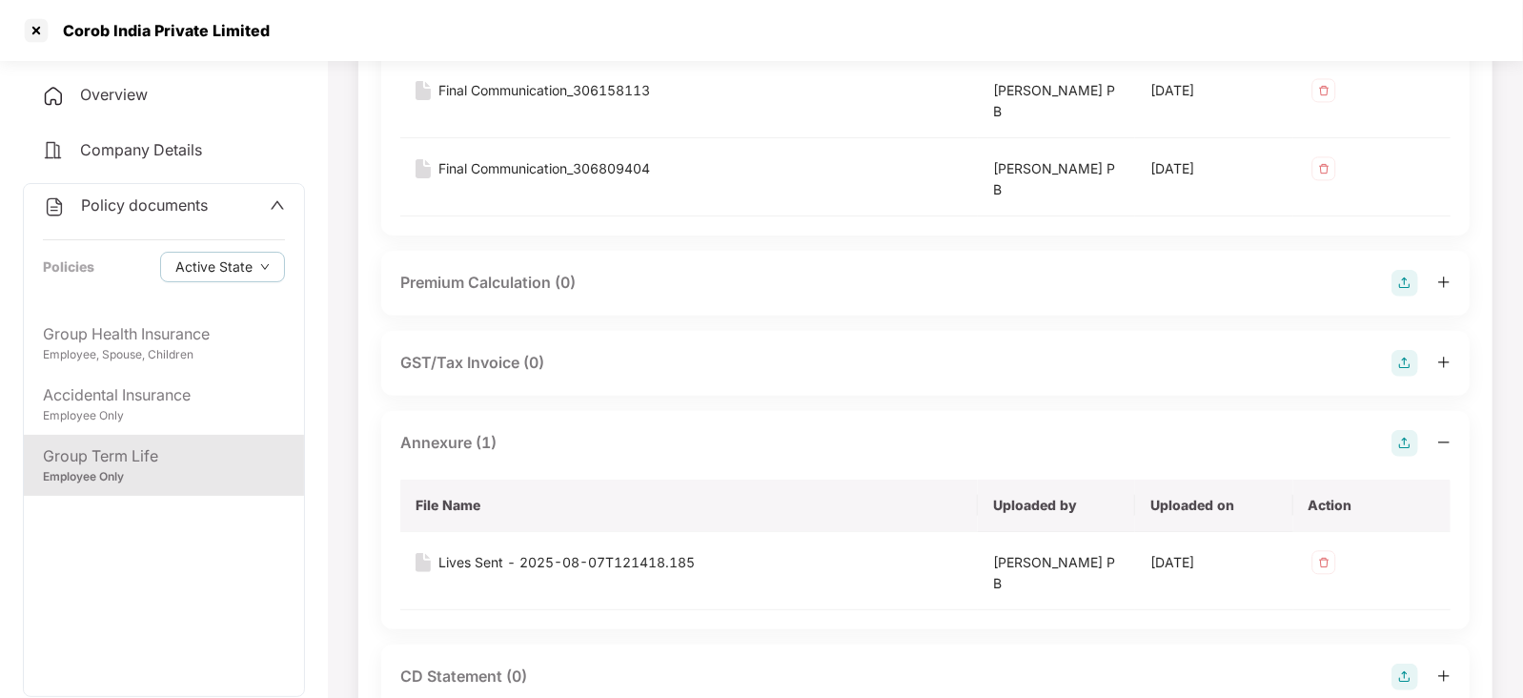
scroll to position [237, 0]
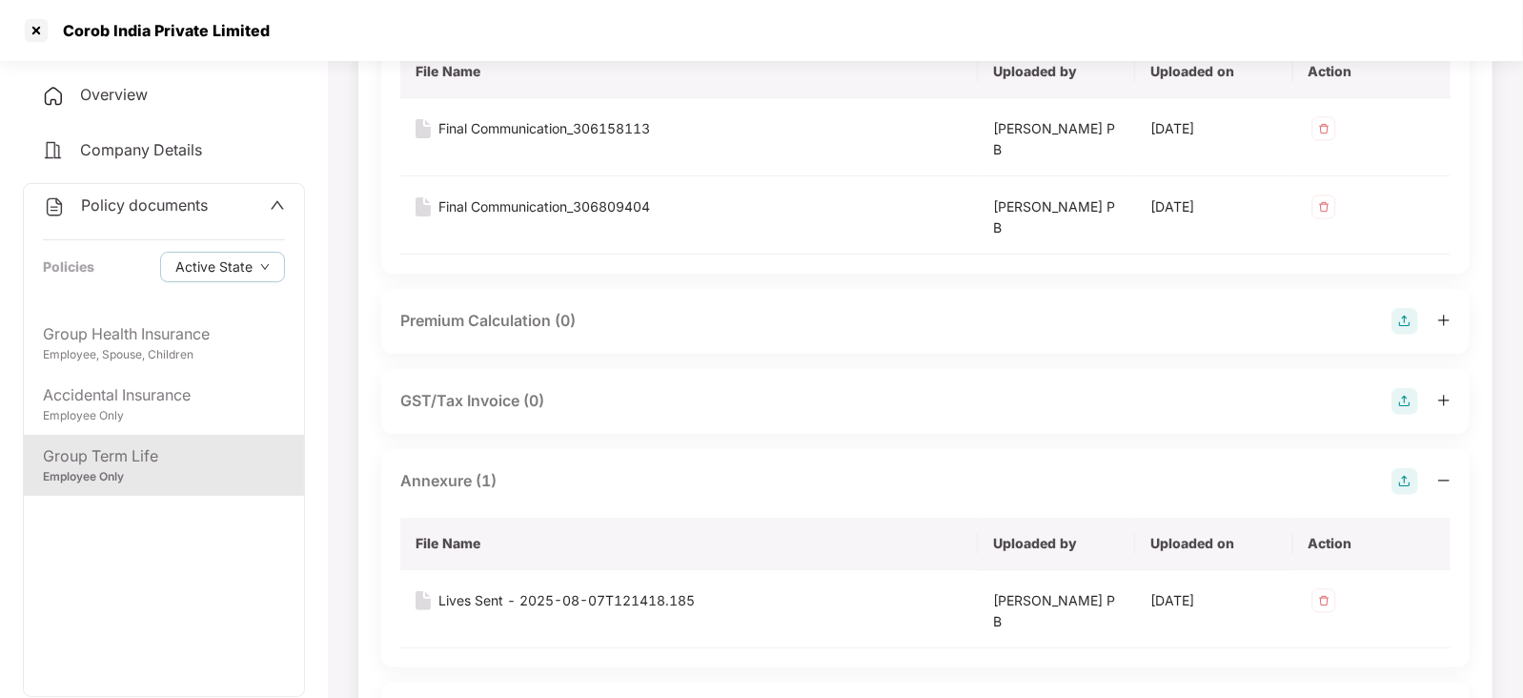
click at [1402, 315] on img at bounding box center [1405, 321] width 27 height 27
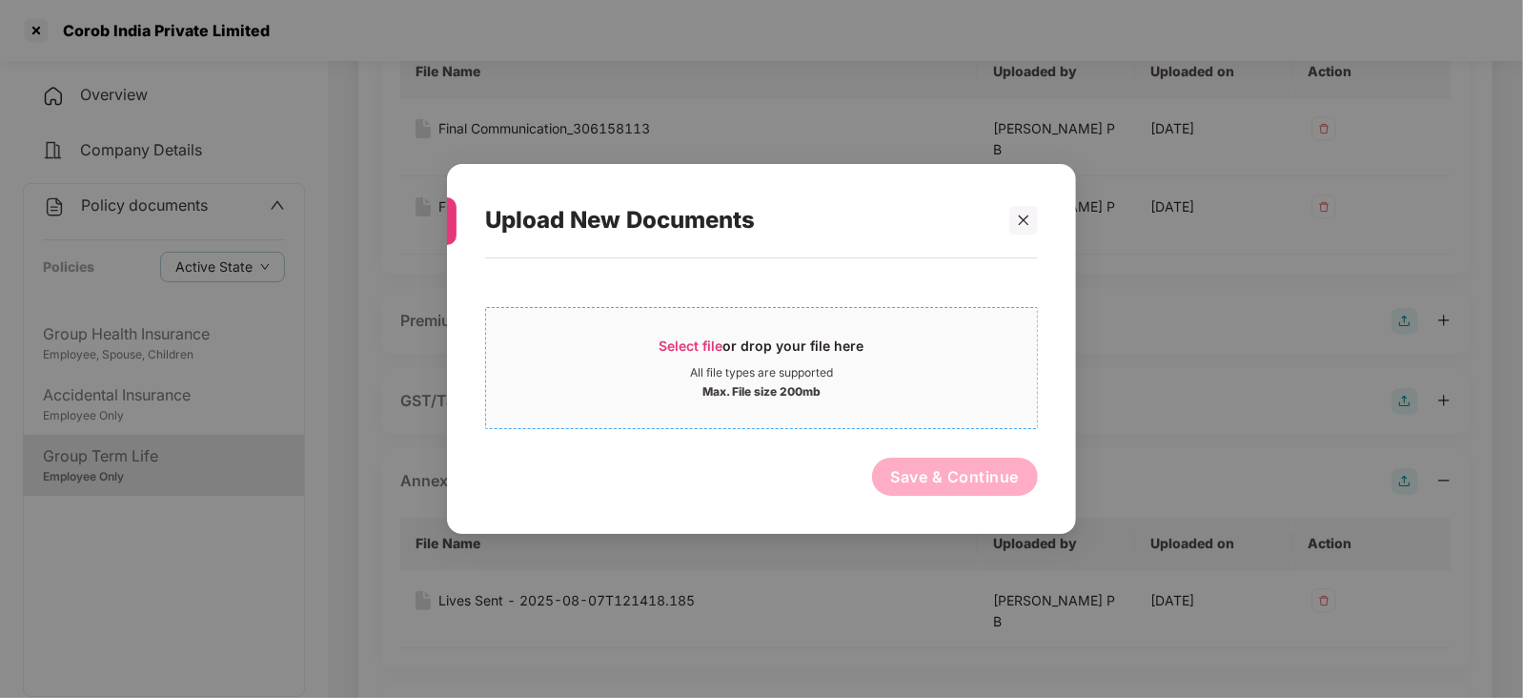
click at [724, 348] on div "Select file or drop your file here" at bounding box center [762, 350] width 205 height 29
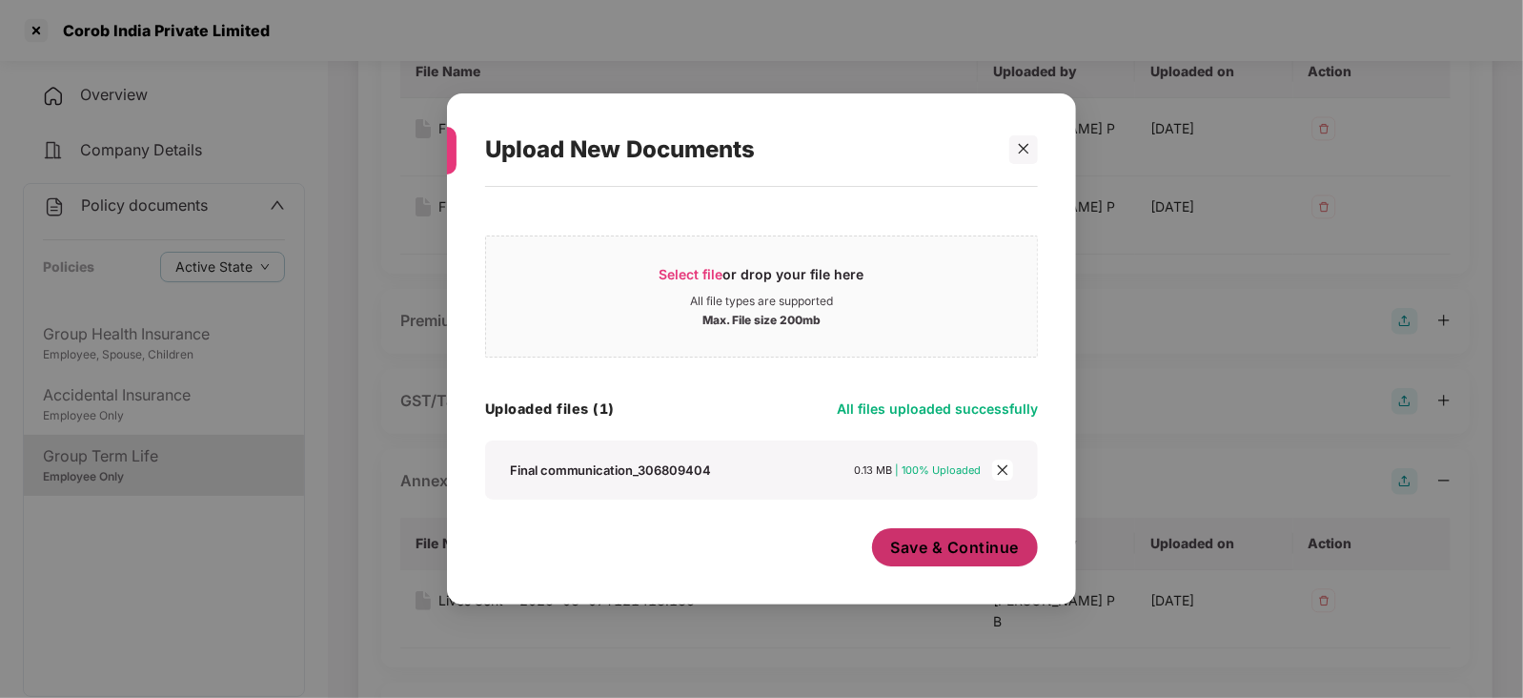
click at [934, 554] on span "Save & Continue" at bounding box center [955, 547] width 129 height 21
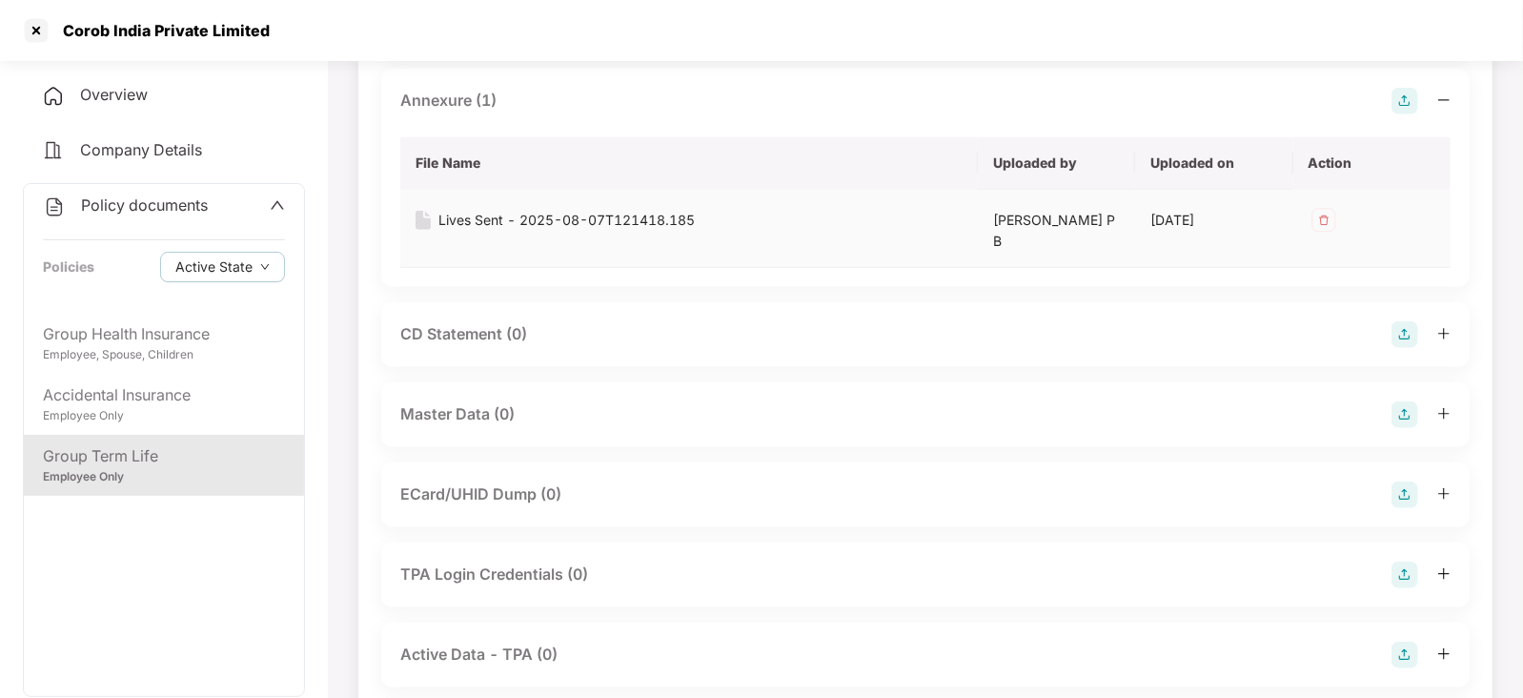
scroll to position [833, 0]
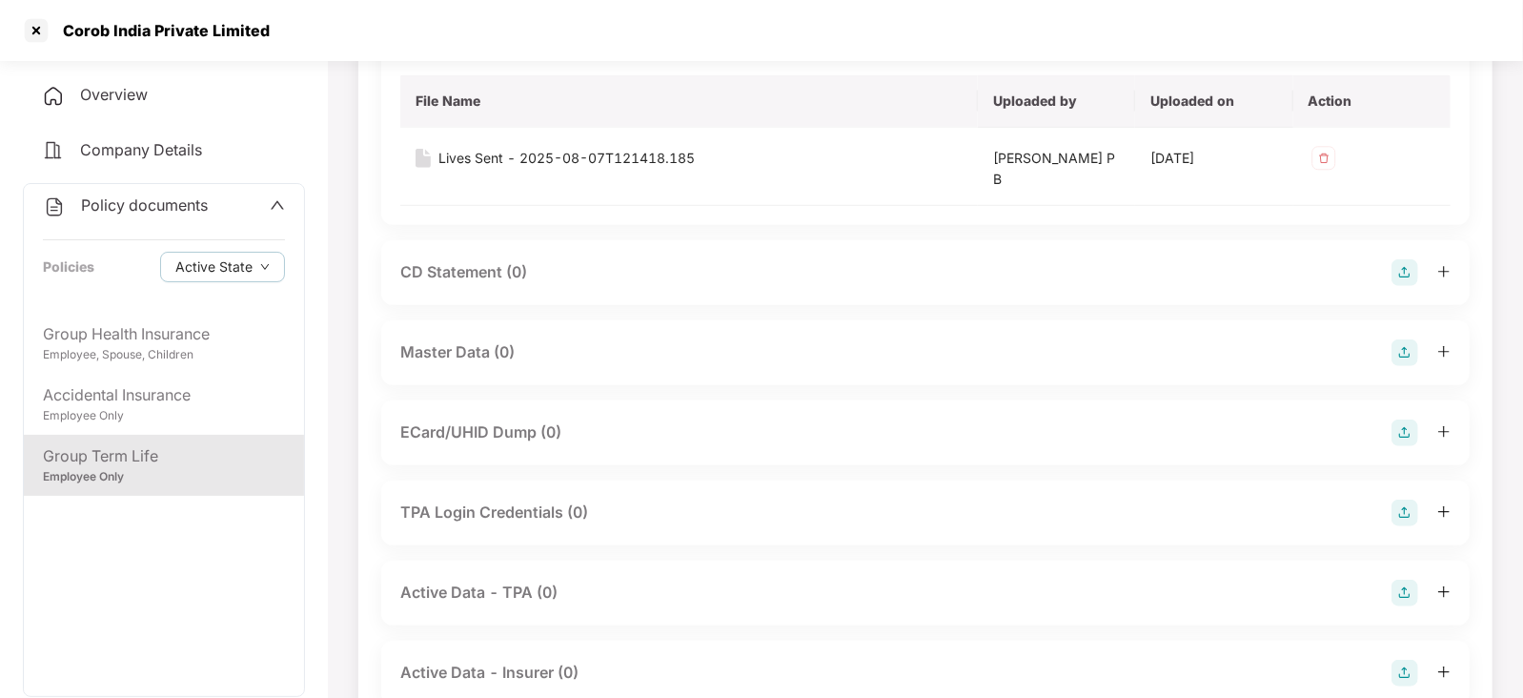
click at [1405, 280] on img at bounding box center [1405, 272] width 27 height 27
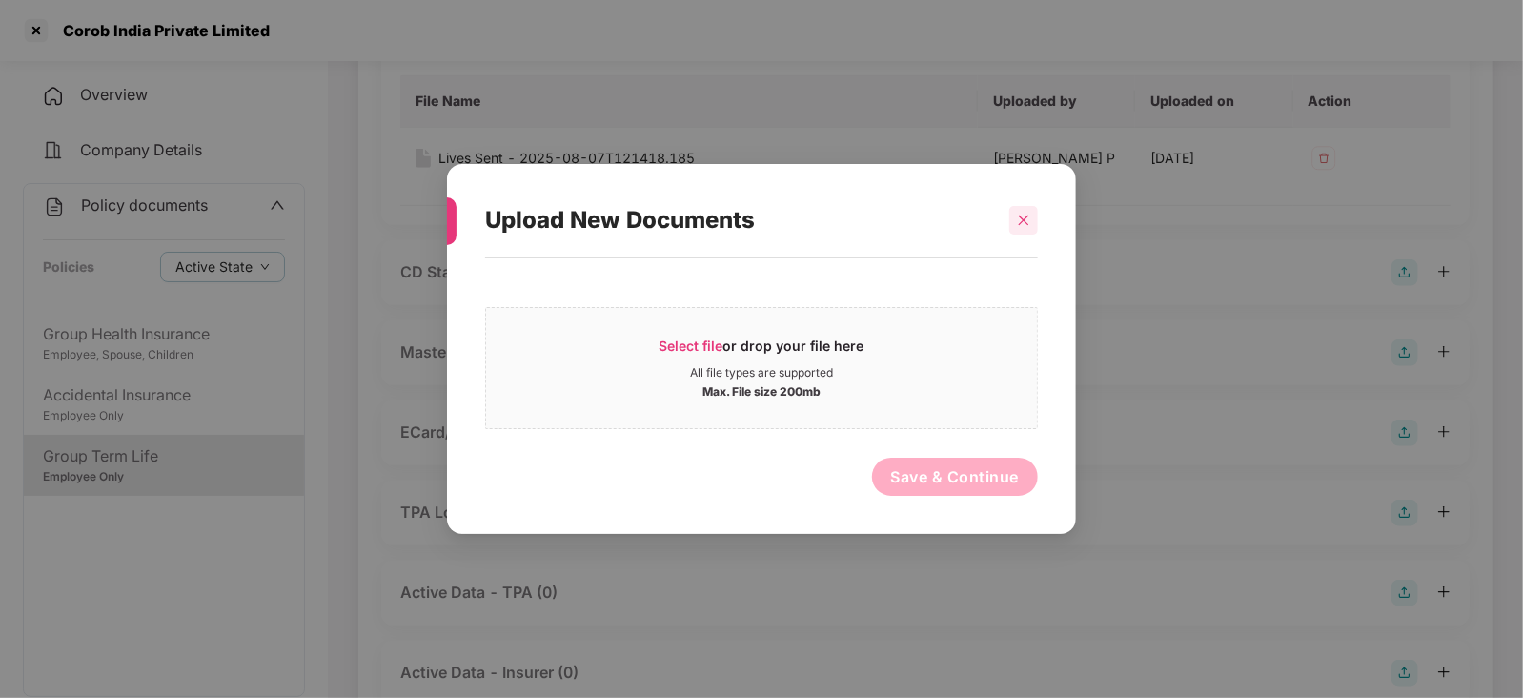
click at [1032, 224] on div at bounding box center [1023, 220] width 29 height 29
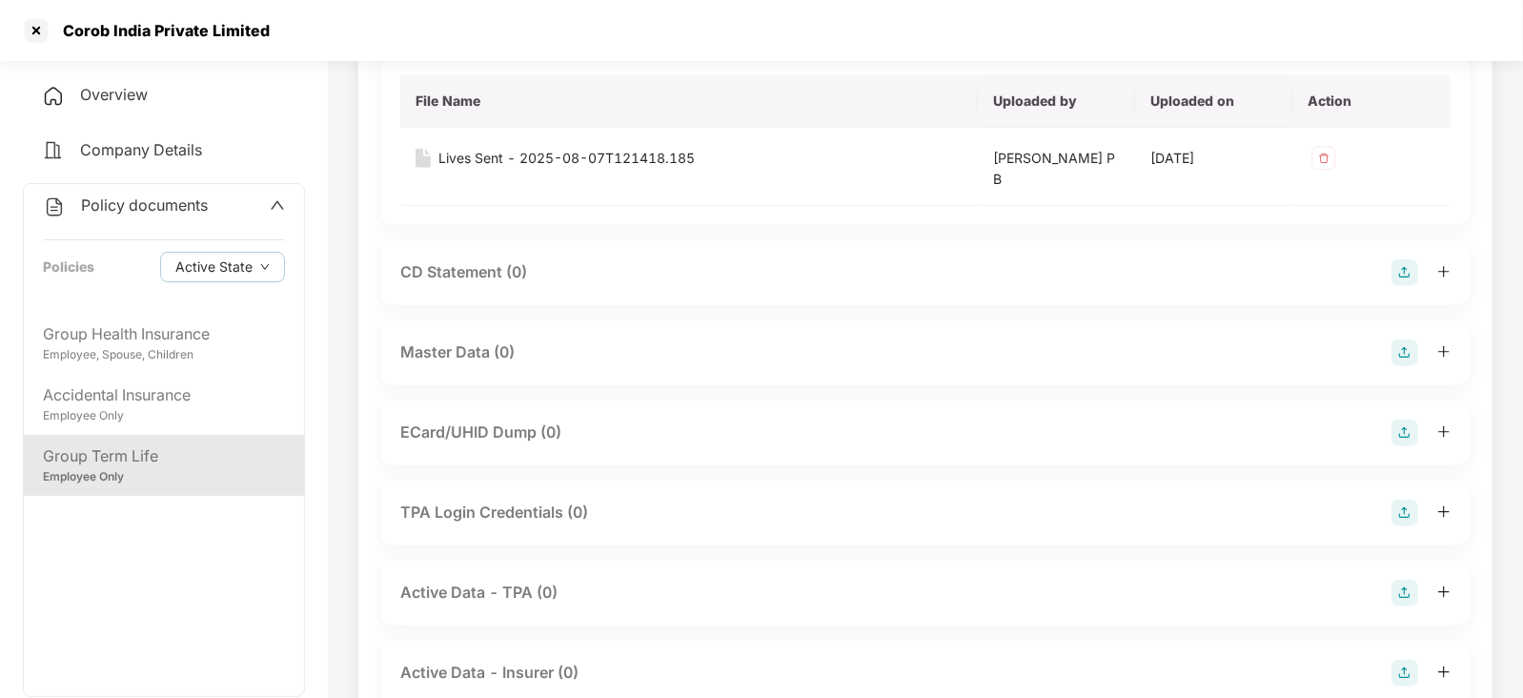
click at [1407, 358] on img at bounding box center [1405, 352] width 27 height 27
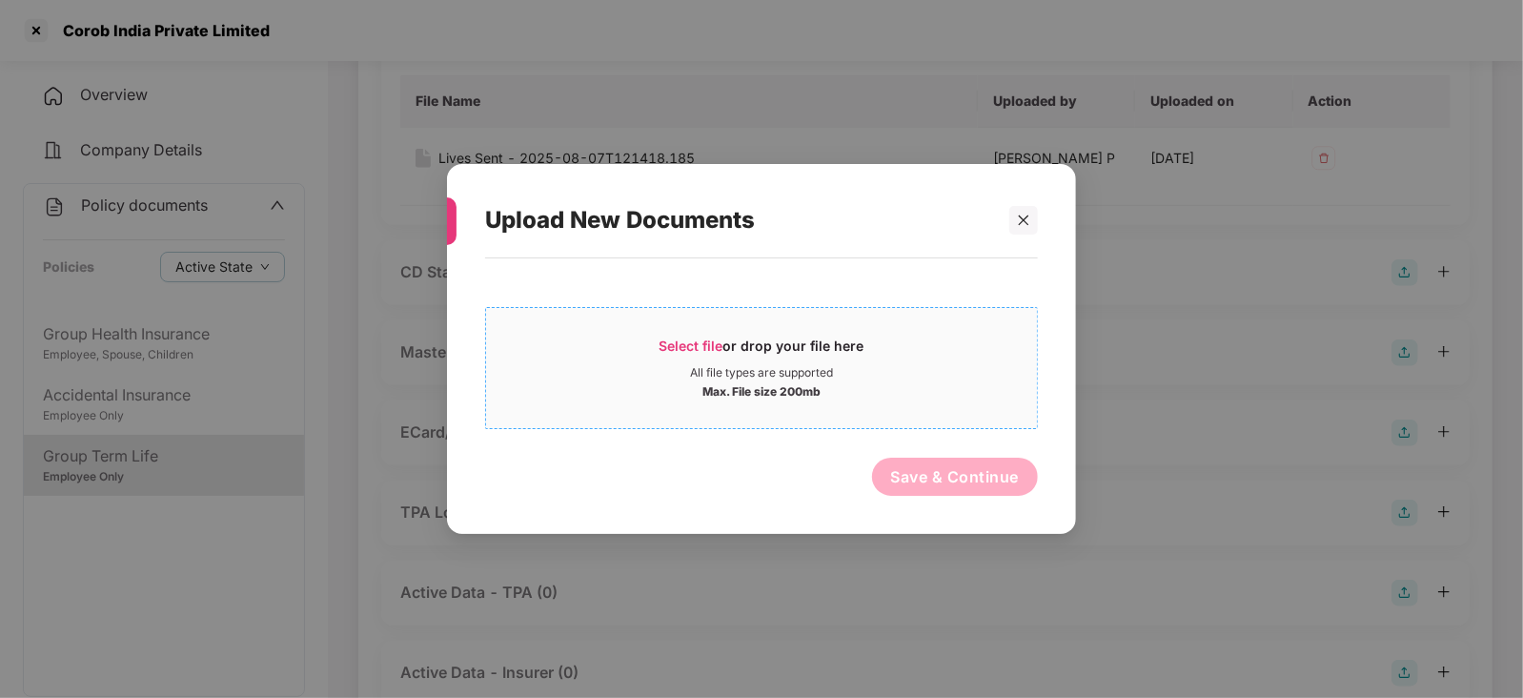
click at [706, 340] on span "Select file" at bounding box center [692, 345] width 64 height 16
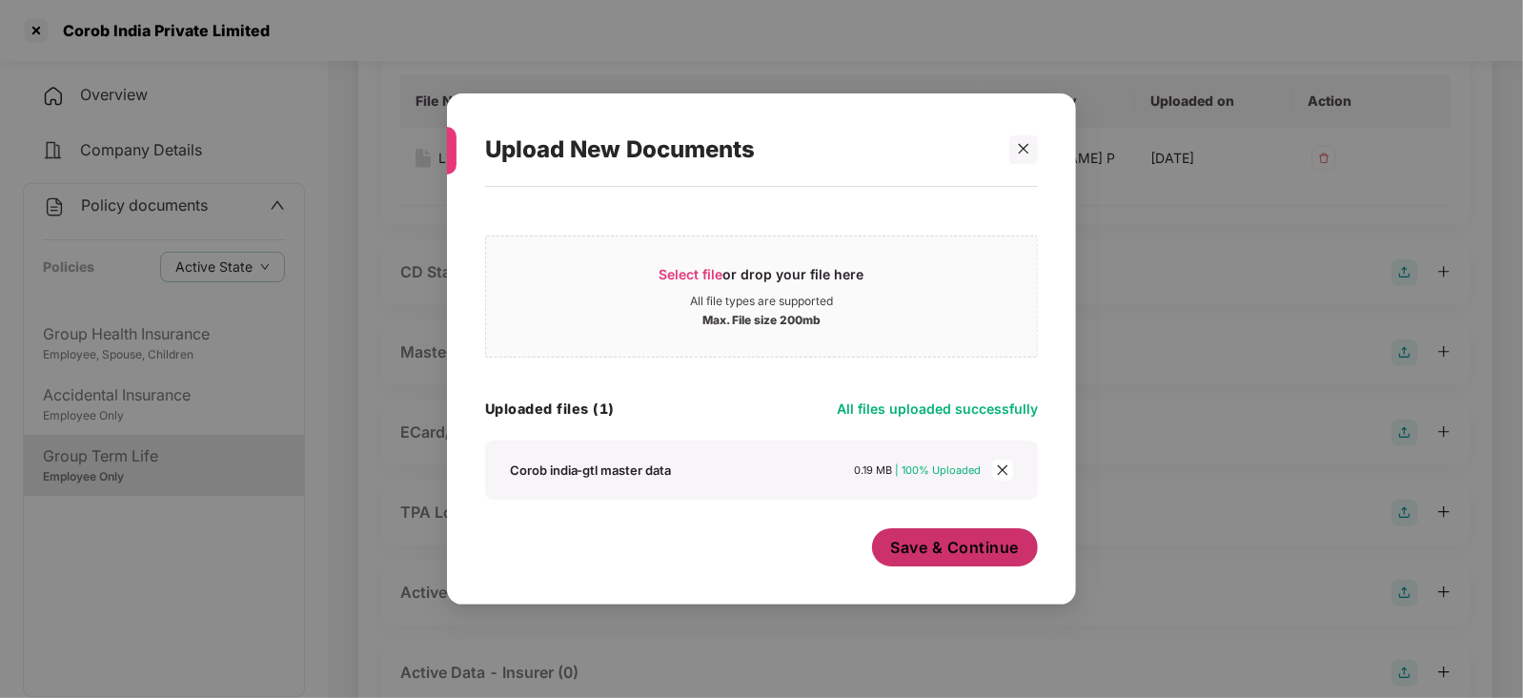
click at [895, 550] on span "Save & Continue" at bounding box center [955, 547] width 129 height 21
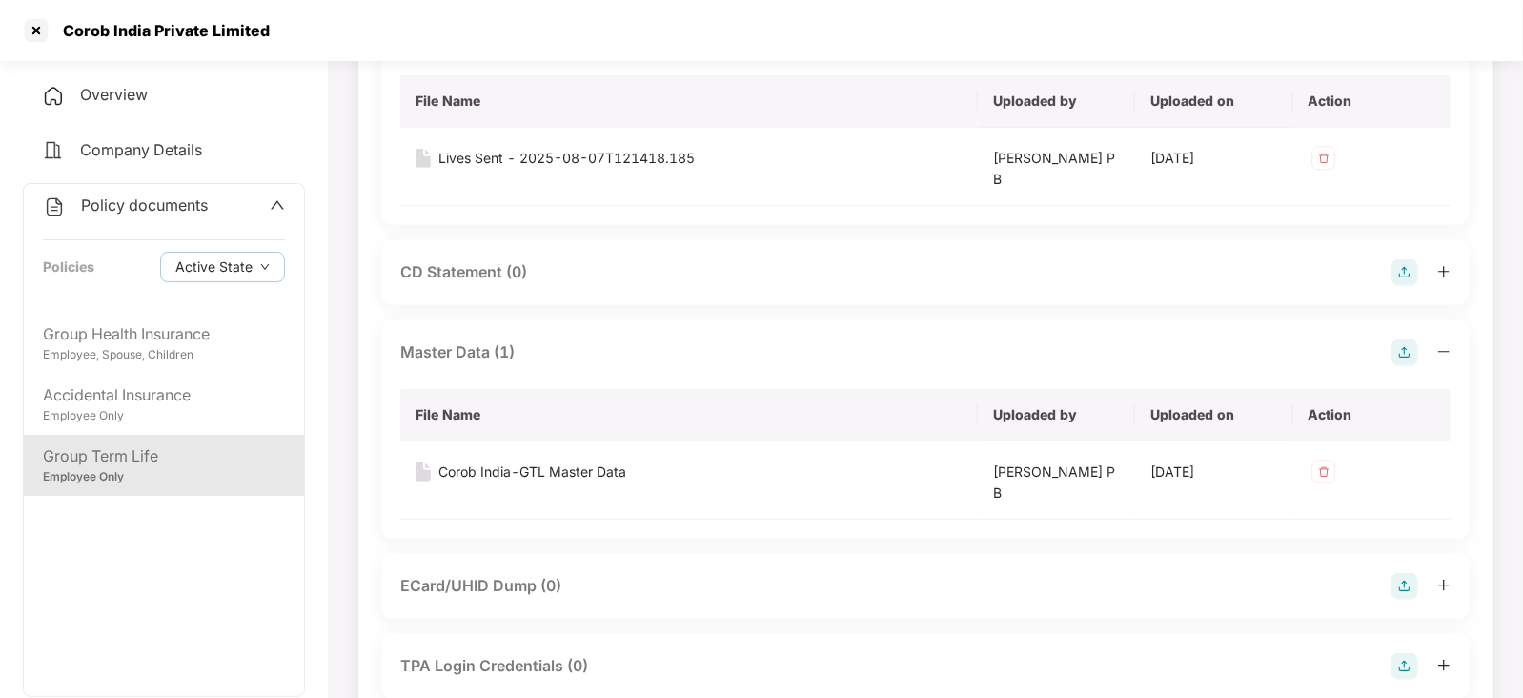
click at [139, 212] on span "Policy documents" at bounding box center [144, 204] width 127 height 19
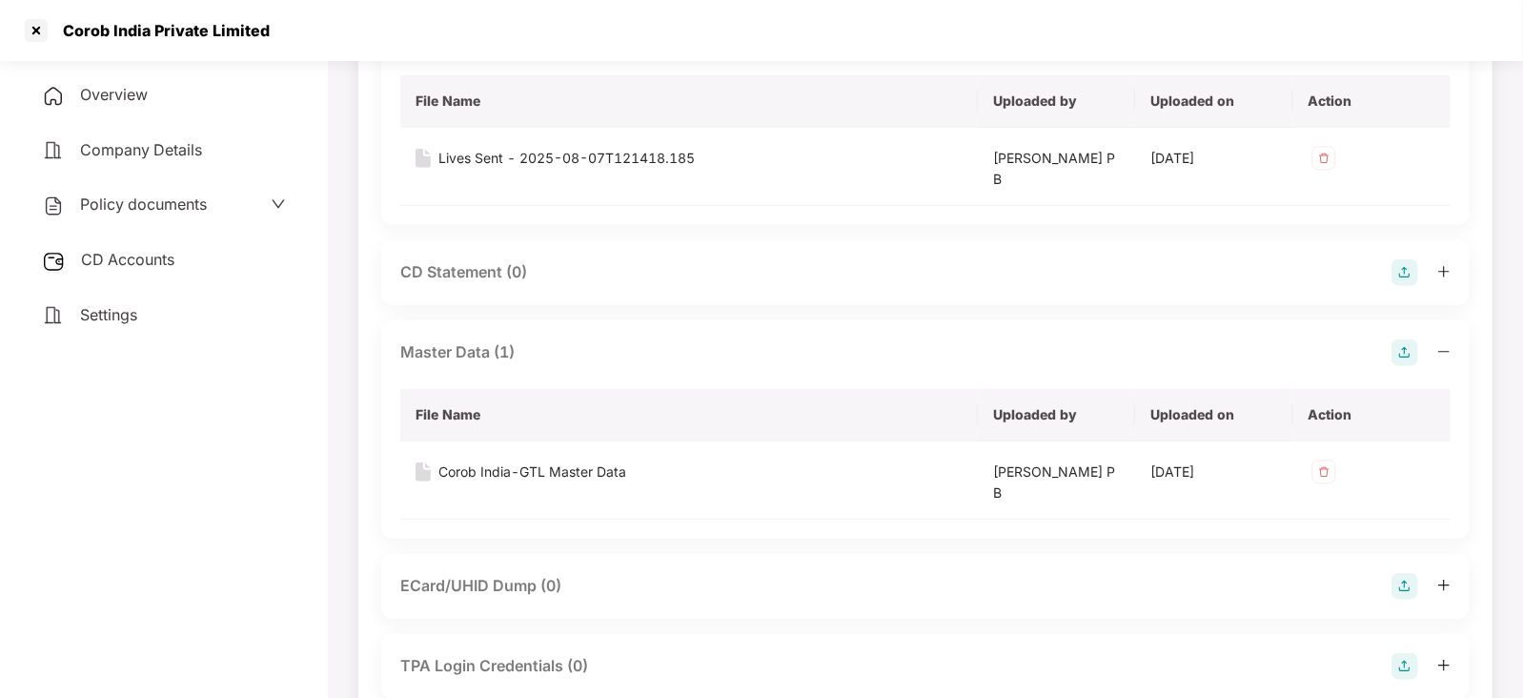
click at [134, 264] on span "CD Accounts" at bounding box center [127, 259] width 93 height 19
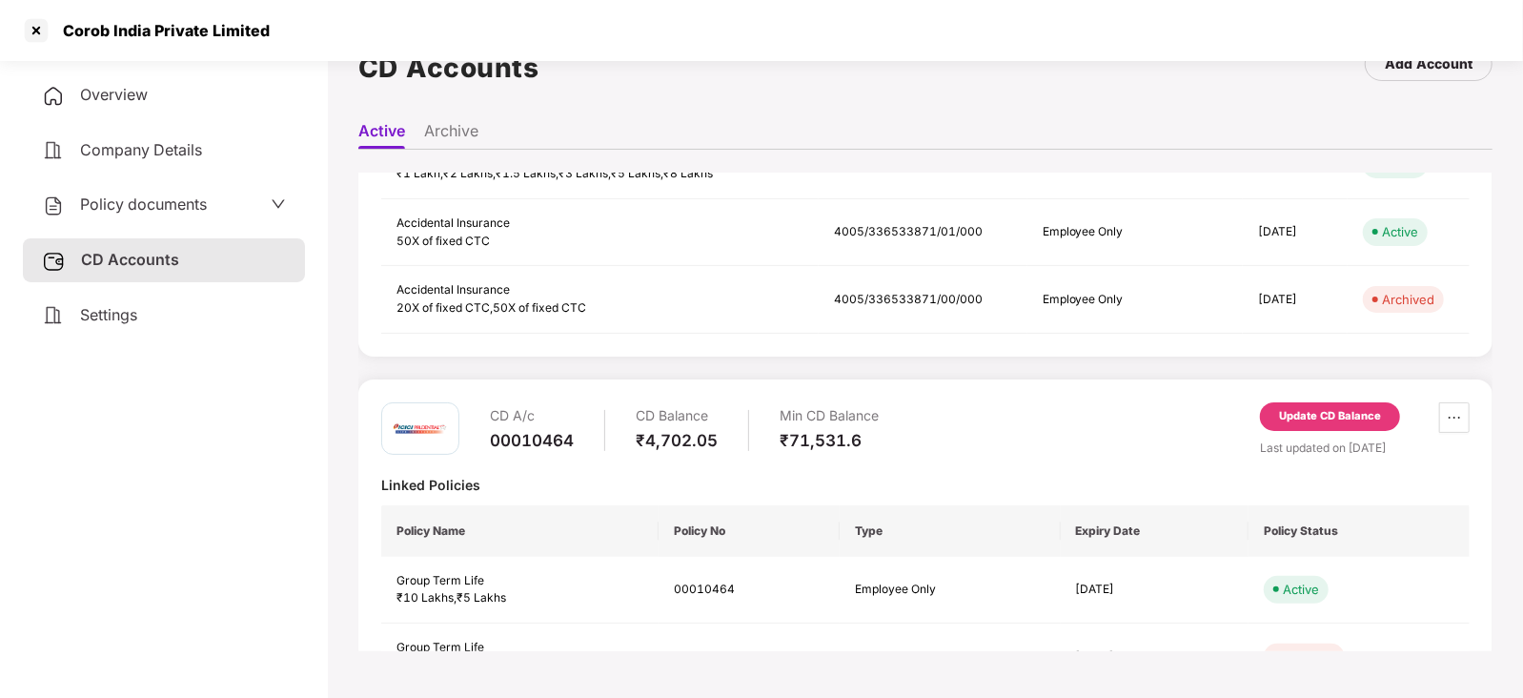
scroll to position [357, 0]
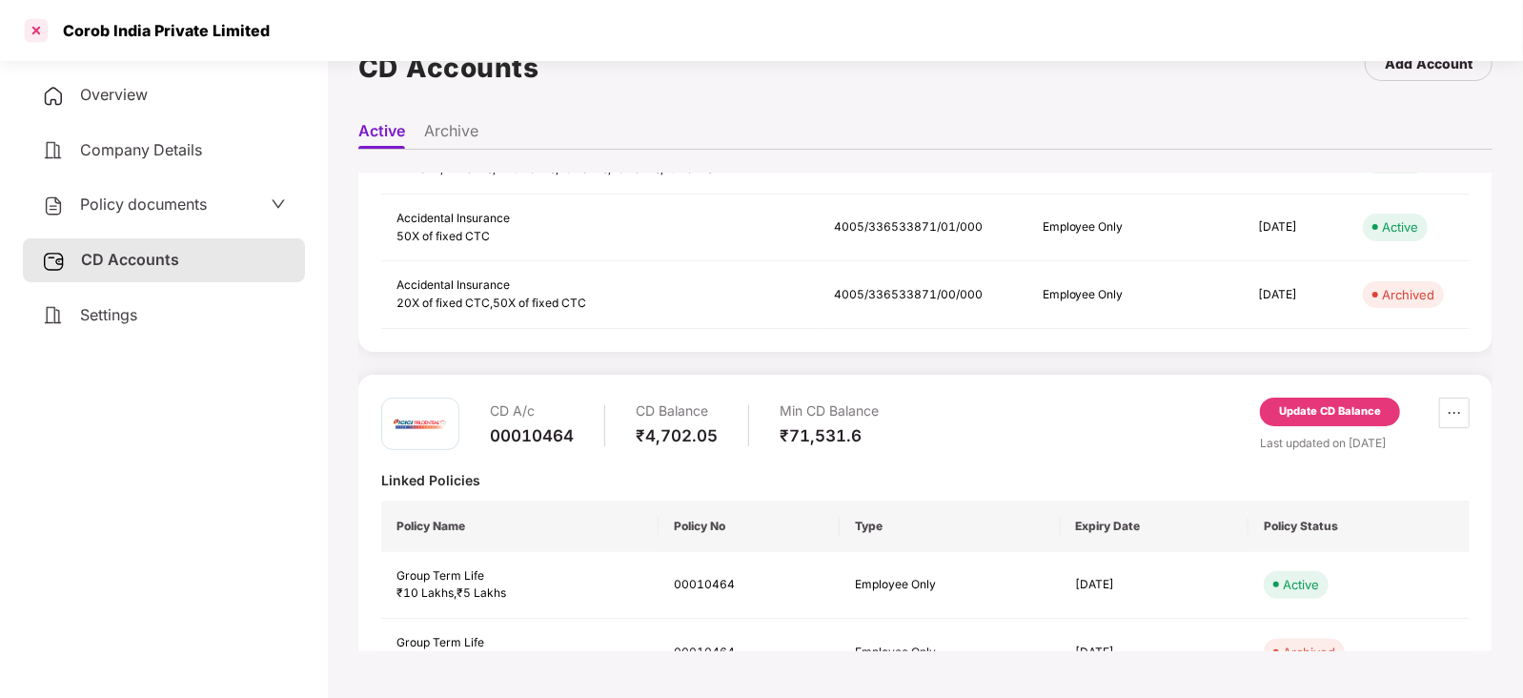
click at [25, 30] on div at bounding box center [36, 30] width 30 height 30
